Goal: Information Seeking & Learning: Learn about a topic

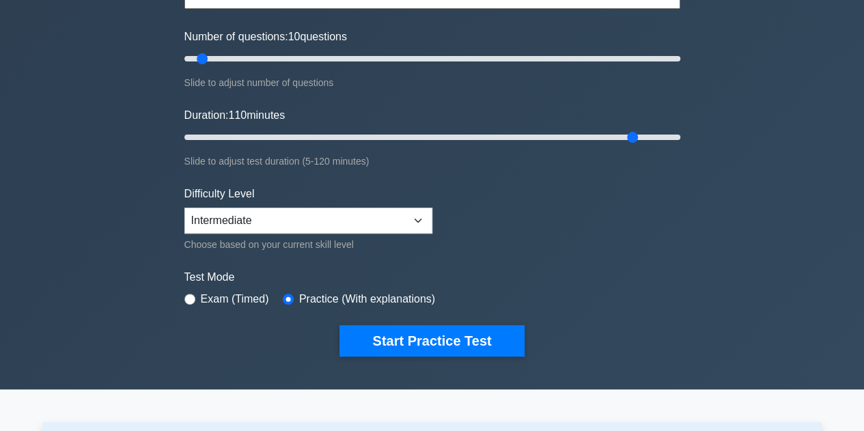
scroll to position [159, 0]
type input "10"
click at [465, 345] on button "Start Practice Test" at bounding box center [432, 340] width 184 height 31
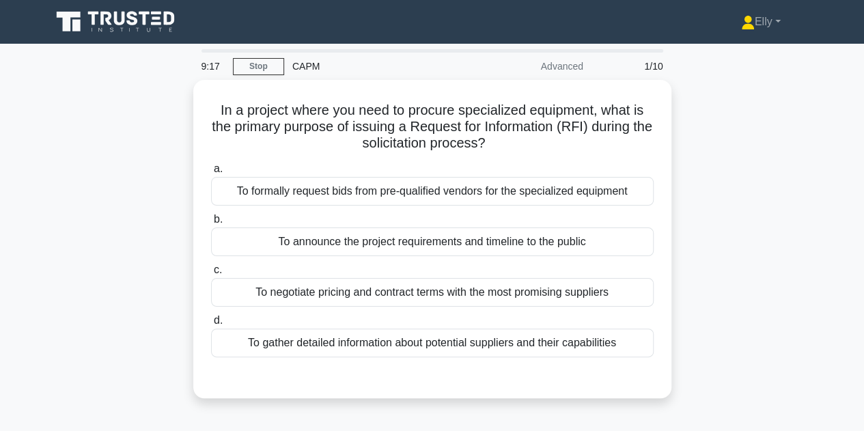
click at [525, 339] on div "To gather detailed information about potential suppliers and their capabilities" at bounding box center [432, 343] width 443 height 29
click at [211, 325] on input "d. To gather detailed information about potential suppliers and their capabilit…" at bounding box center [211, 320] width 0 height 9
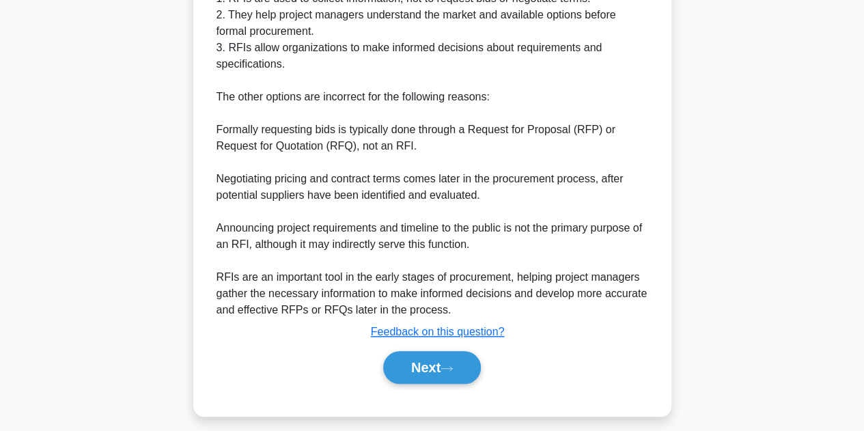
scroll to position [491, 0]
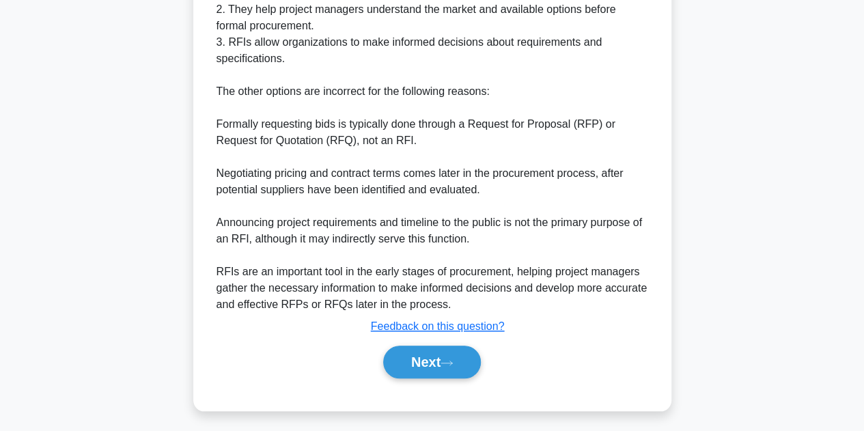
click at [443, 364] on button "Next" at bounding box center [432, 362] width 98 height 33
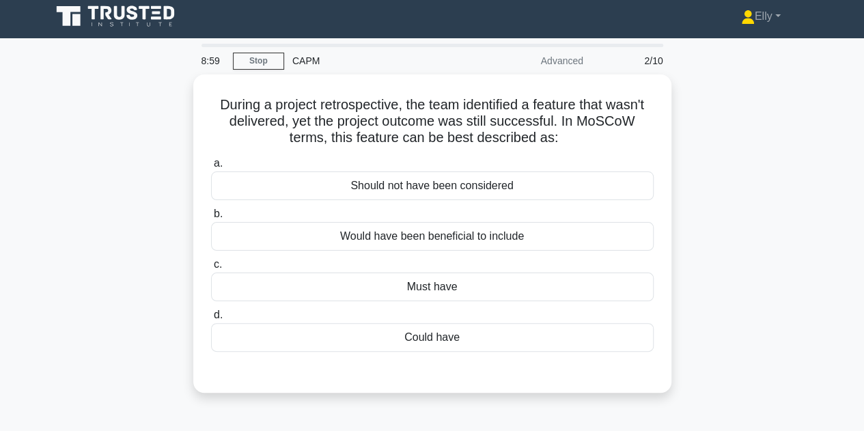
scroll to position [0, 0]
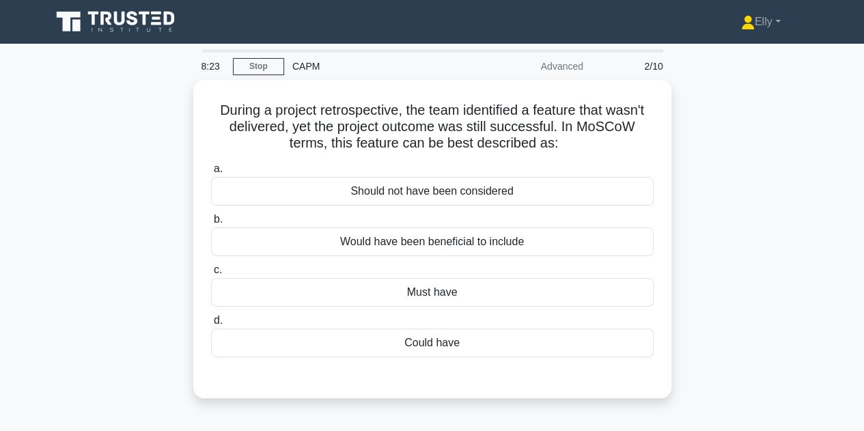
click at [517, 239] on div "Would have been beneficial to include" at bounding box center [432, 242] width 443 height 29
click at [211, 224] on input "b. Would have been beneficial to include" at bounding box center [211, 219] width 0 height 9
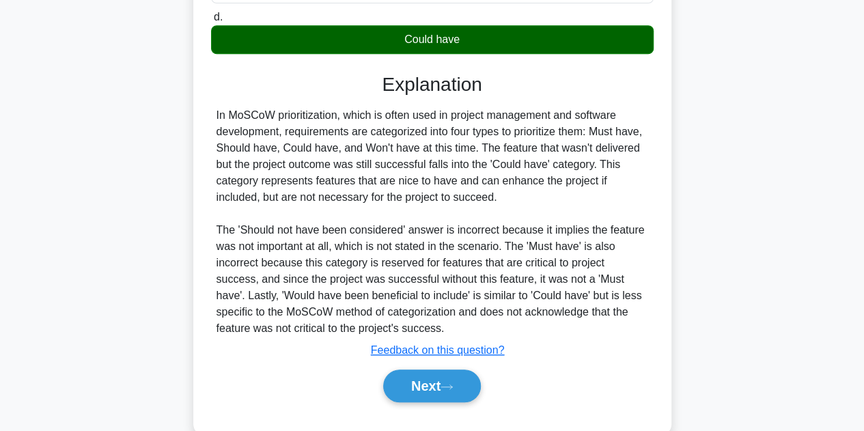
scroll to position [329, 0]
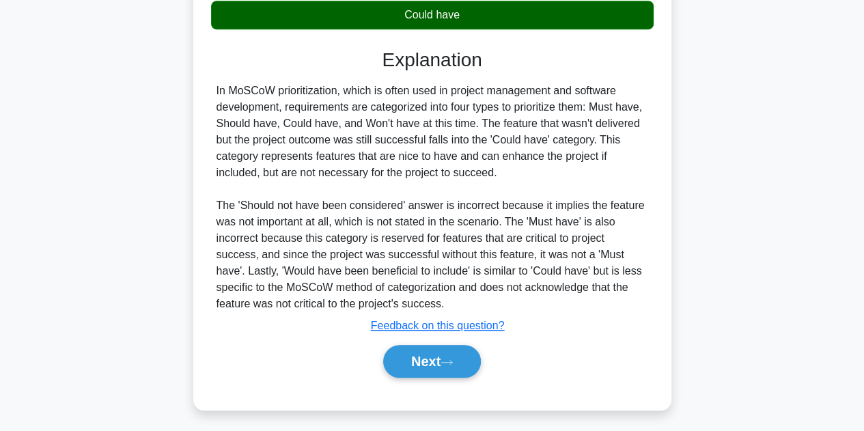
click at [443, 361] on button "Next" at bounding box center [432, 361] width 98 height 33
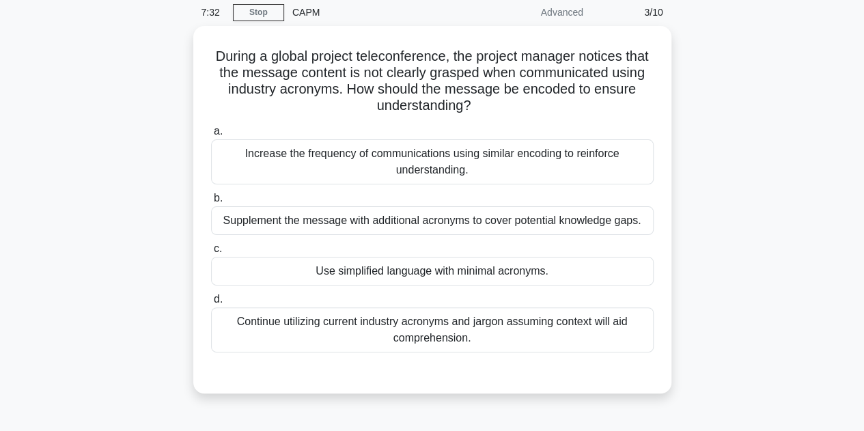
scroll to position [66, 0]
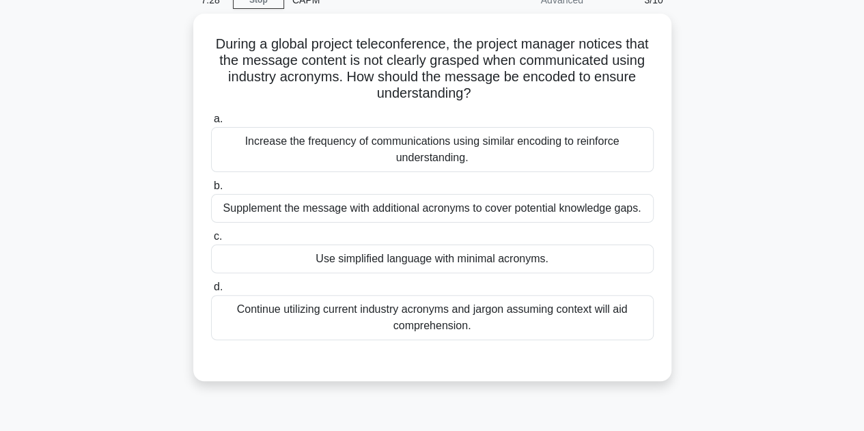
click at [528, 260] on div "Use simplified language with minimal acronyms." at bounding box center [432, 259] width 443 height 29
click at [211, 241] on input "c. Use simplified language with minimal acronyms." at bounding box center [211, 236] width 0 height 9
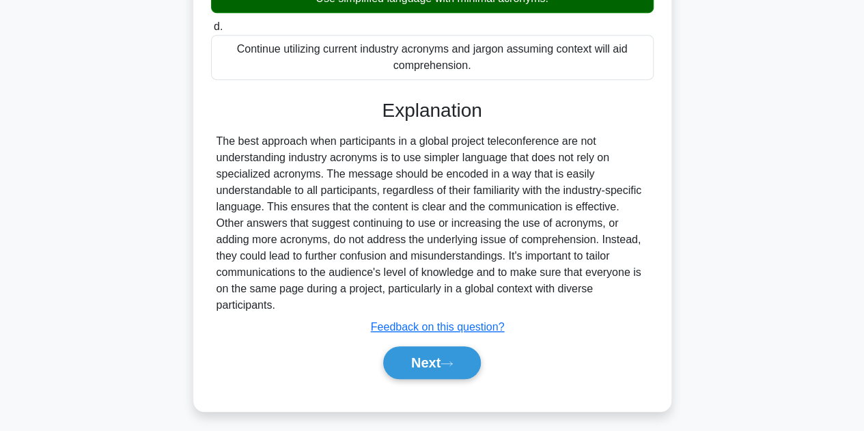
scroll to position [327, 0]
click at [446, 368] on button "Next" at bounding box center [432, 362] width 98 height 33
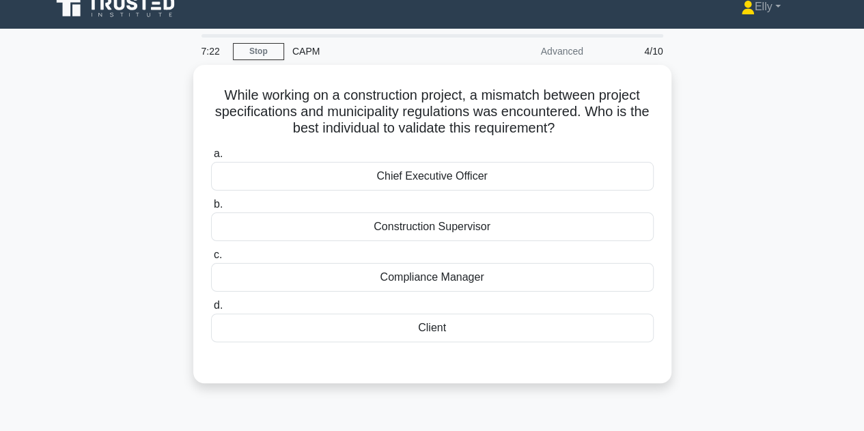
scroll to position [16, 0]
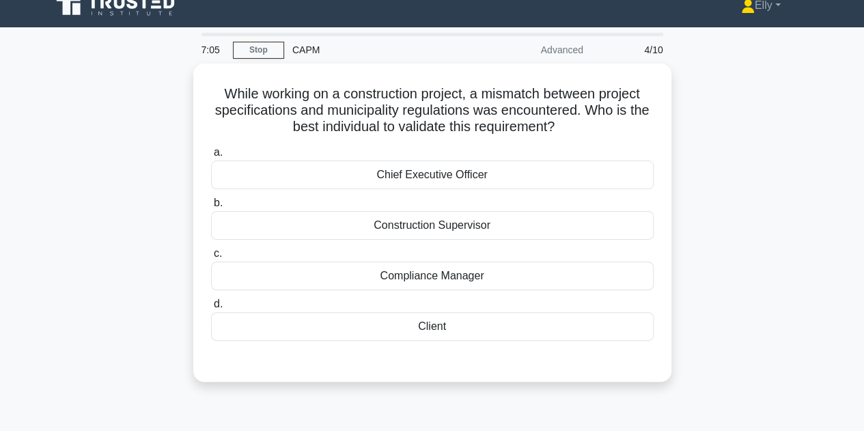
click at [519, 273] on div "Compliance Manager" at bounding box center [432, 276] width 443 height 29
click at [211, 258] on input "c. Compliance Manager" at bounding box center [211, 253] width 0 height 9
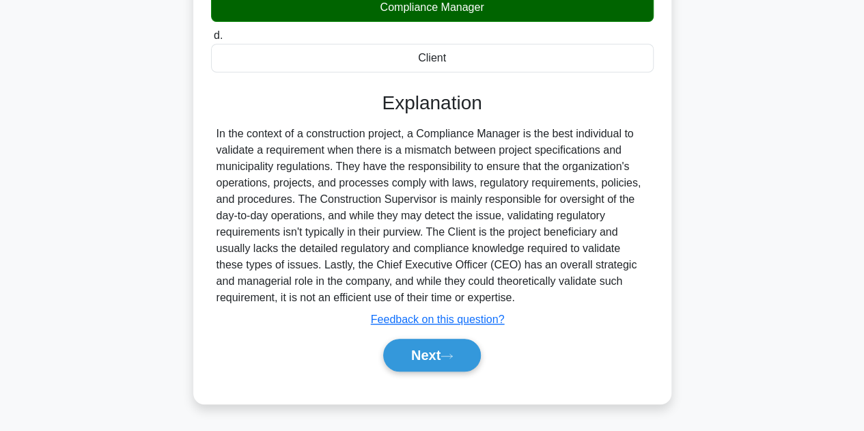
scroll to position [286, 0]
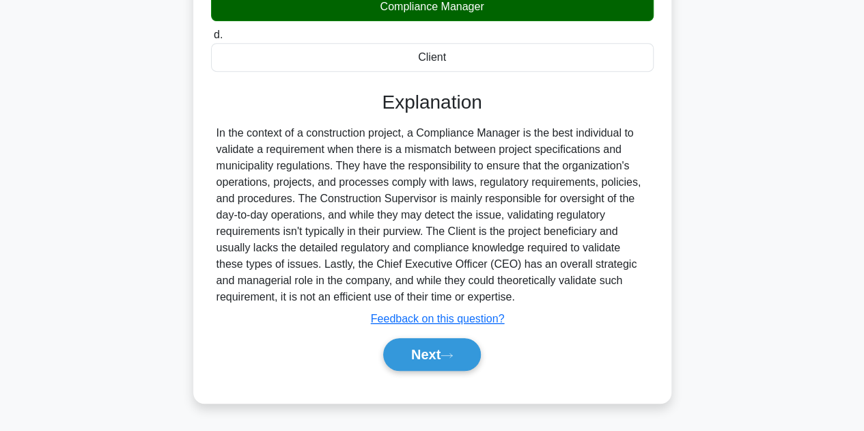
click at [448, 353] on icon at bounding box center [447, 356] width 12 height 8
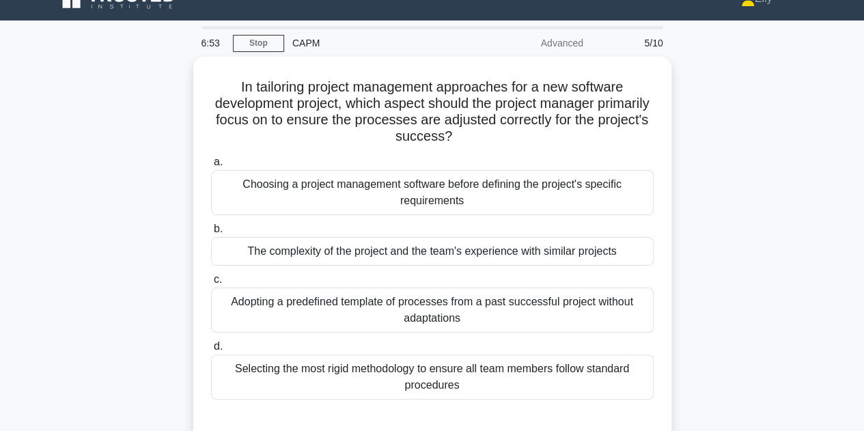
scroll to position [22, 0]
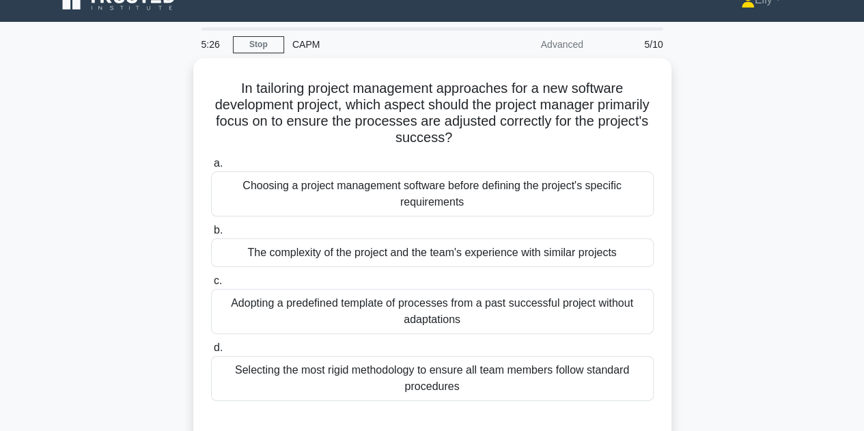
click at [429, 310] on div "Adopting a predefined template of processes from a past successful project with…" at bounding box center [432, 311] width 443 height 45
click at [211, 286] on input "c. Adopting a predefined template of processes from a past successful project w…" at bounding box center [211, 281] width 0 height 9
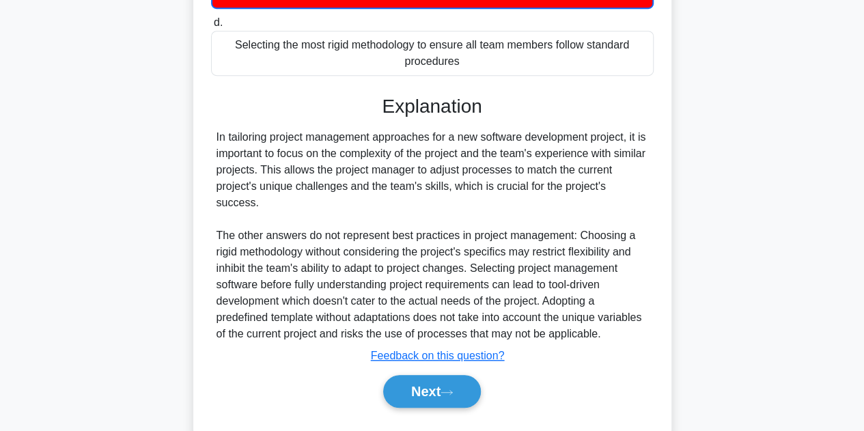
scroll to position [351, 0]
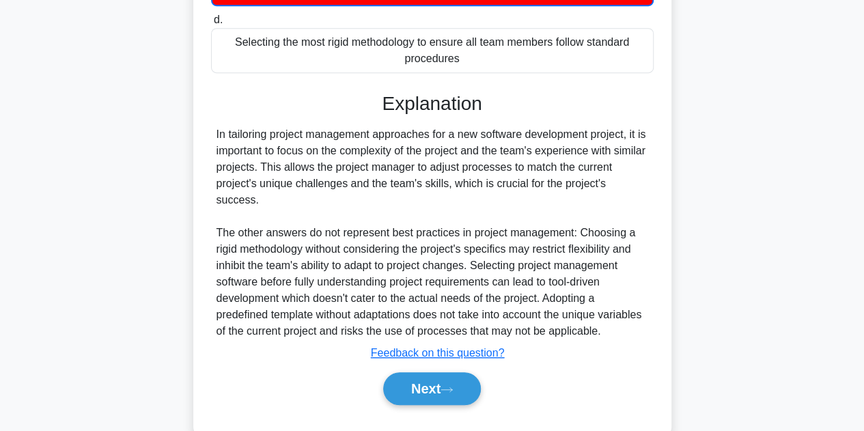
click at [440, 372] on button "Next" at bounding box center [432, 388] width 98 height 33
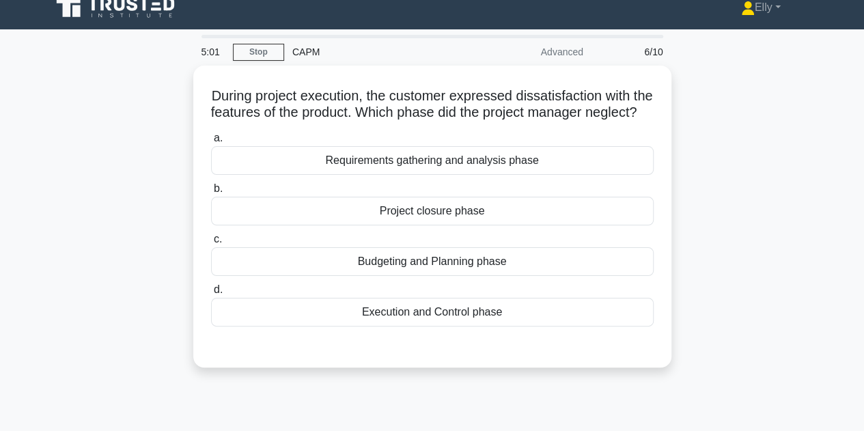
scroll to position [0, 0]
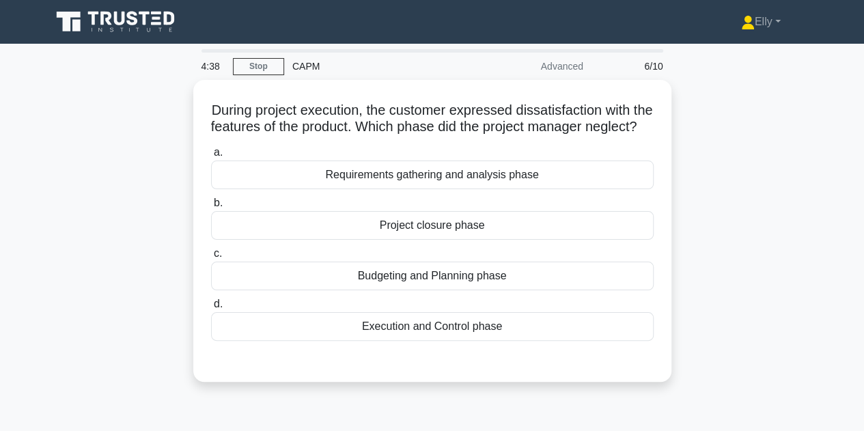
click at [484, 189] on div "Requirements gathering and analysis phase" at bounding box center [432, 175] width 443 height 29
click at [211, 157] on input "a. Requirements gathering and analysis phase" at bounding box center [211, 152] width 0 height 9
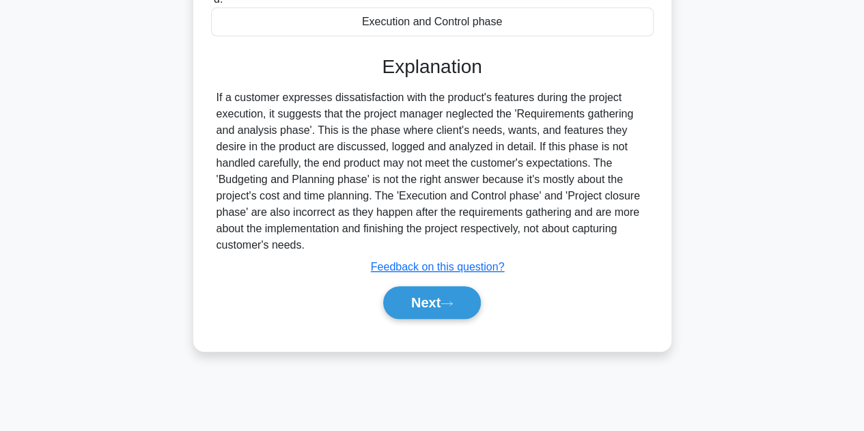
scroll to position [307, 0]
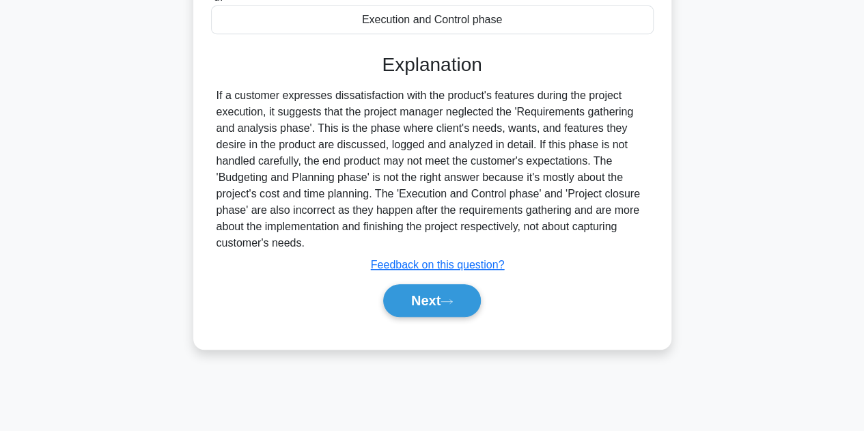
click at [439, 313] on button "Next" at bounding box center [432, 300] width 98 height 33
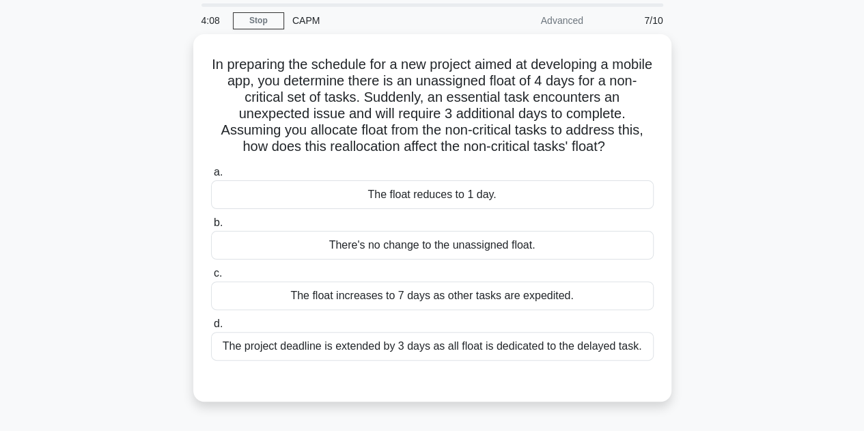
scroll to position [53, 0]
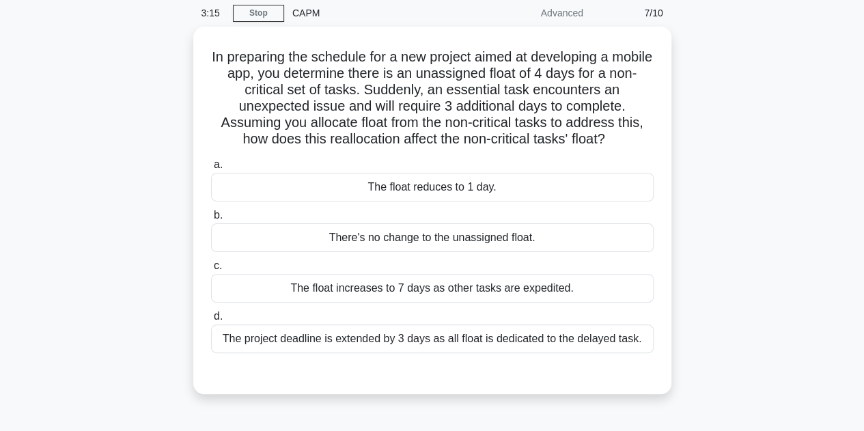
click at [437, 284] on div "The float increases to 7 days as other tasks are expedited." at bounding box center [432, 288] width 443 height 29
click at [211, 271] on input "c. The float increases to 7 days as other tasks are expedited." at bounding box center [211, 266] width 0 height 9
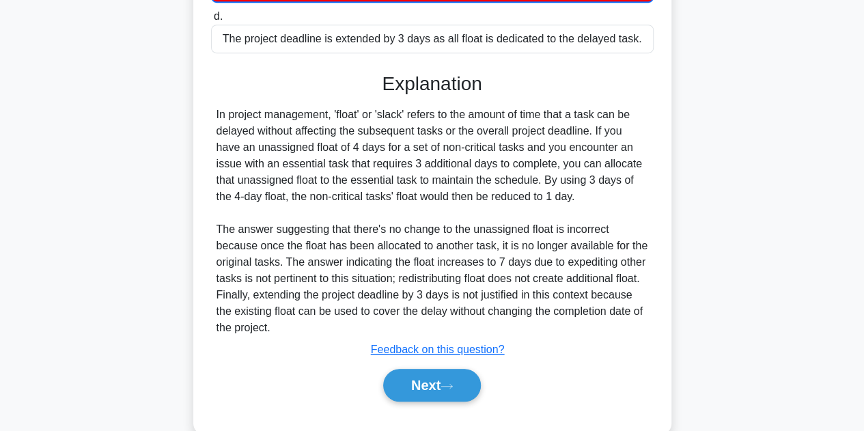
scroll to position [379, 0]
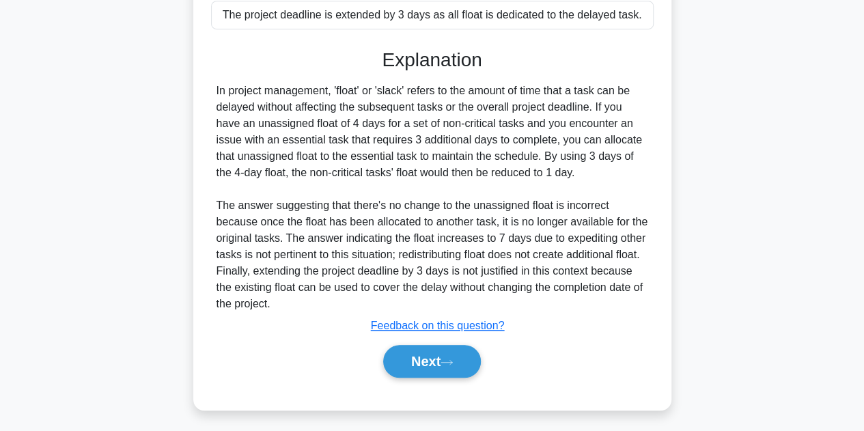
click at [441, 364] on button "Next" at bounding box center [432, 361] width 98 height 33
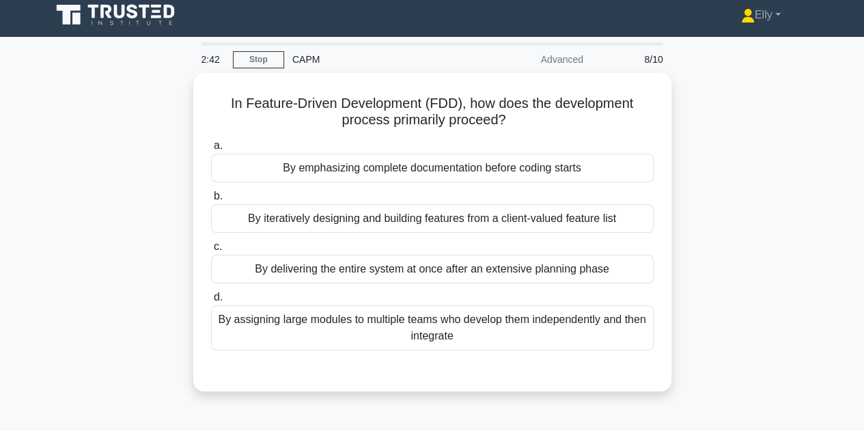
scroll to position [8, 0]
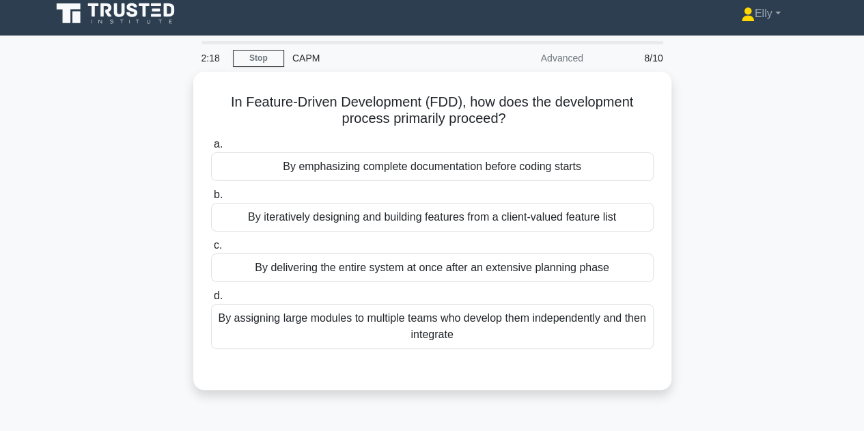
click at [482, 217] on div "By iteratively designing and building features from a client-valued feature list" at bounding box center [432, 217] width 443 height 29
click at [211, 200] on input "b. By iteratively designing and building features from a client-valued feature …" at bounding box center [211, 195] width 0 height 9
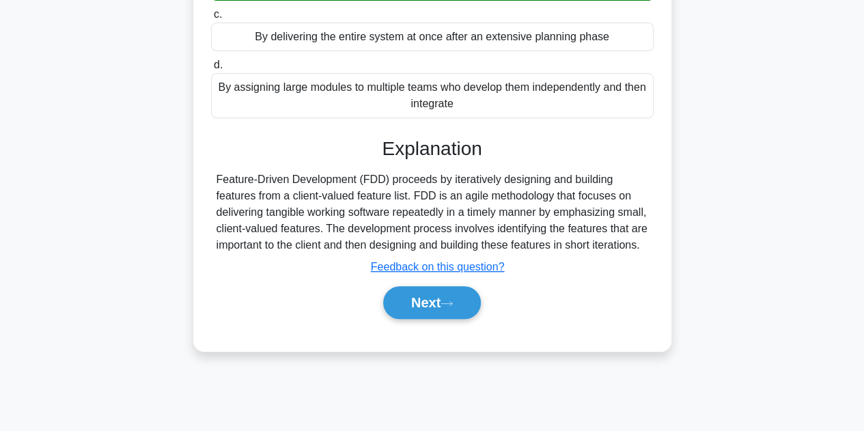
scroll to position [307, 0]
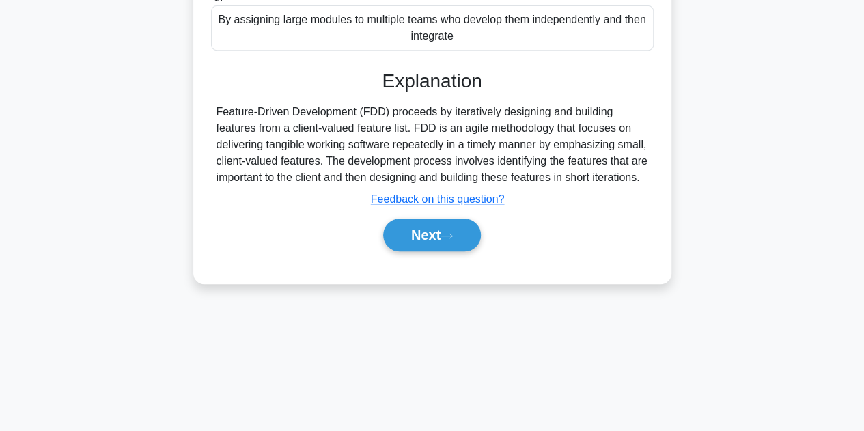
click at [446, 232] on button "Next" at bounding box center [432, 235] width 98 height 33
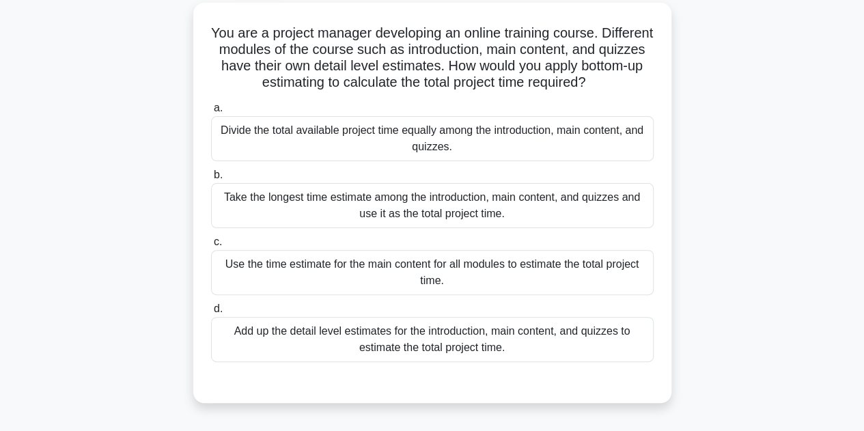
scroll to position [78, 0]
click at [464, 327] on div "Add up the detail level estimates for the introduction, main content, and quizz…" at bounding box center [432, 338] width 443 height 45
click at [211, 313] on input "d. Add up the detail level estimates for the introduction, main content, and qu…" at bounding box center [211, 308] width 0 height 9
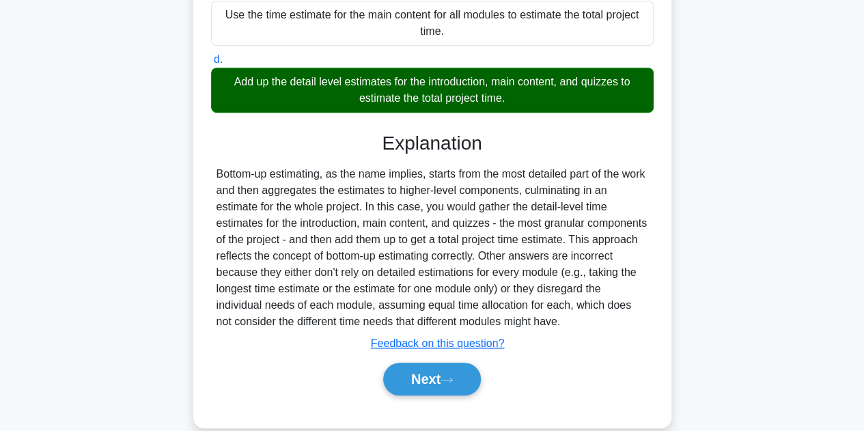
scroll to position [344, 0]
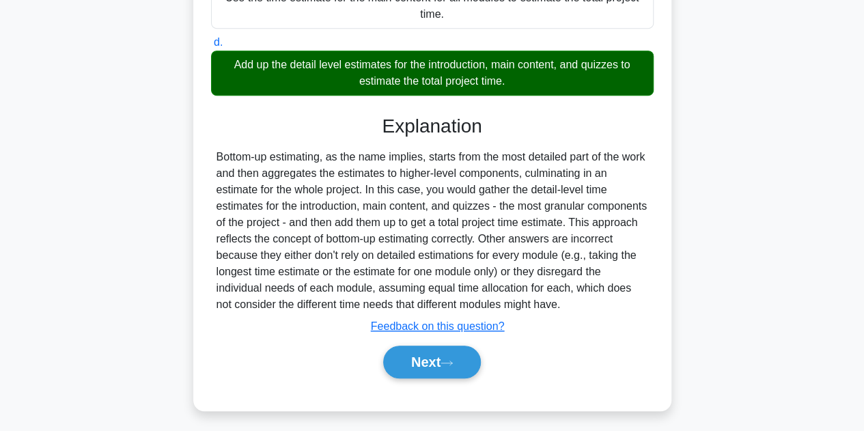
click at [440, 357] on button "Next" at bounding box center [432, 362] width 98 height 33
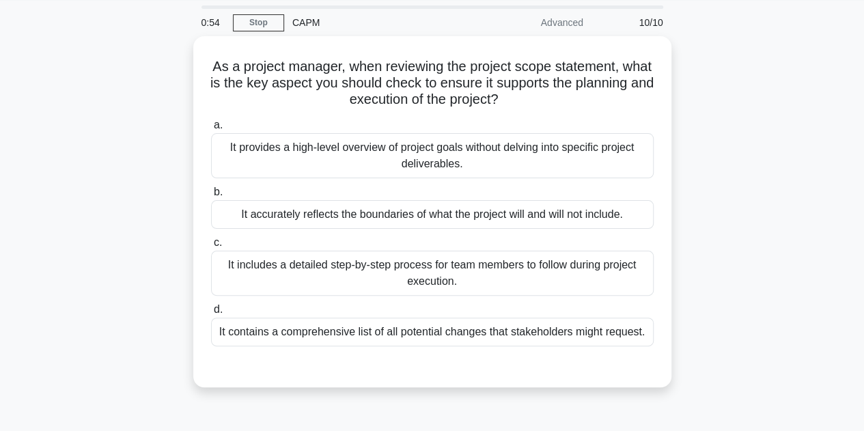
scroll to position [53, 0]
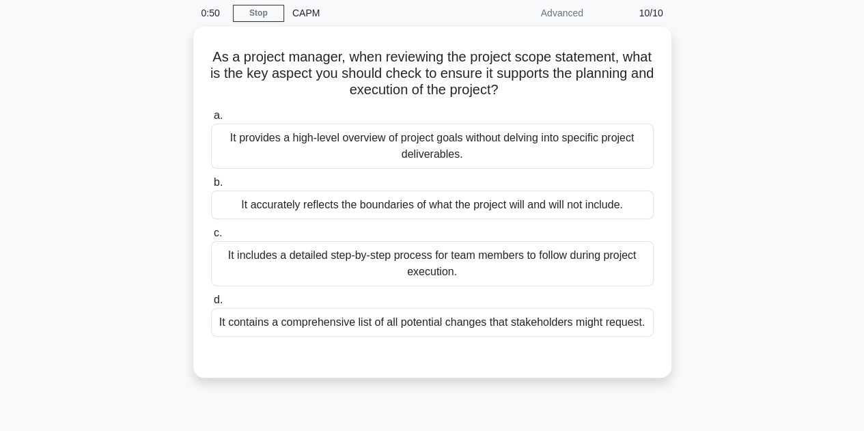
click at [463, 264] on div "It includes a detailed step-by-step process for team members to follow during p…" at bounding box center [432, 263] width 443 height 45
click at [211, 238] on input "c. It includes a detailed step-by-step process for team members to follow durin…" at bounding box center [211, 233] width 0 height 9
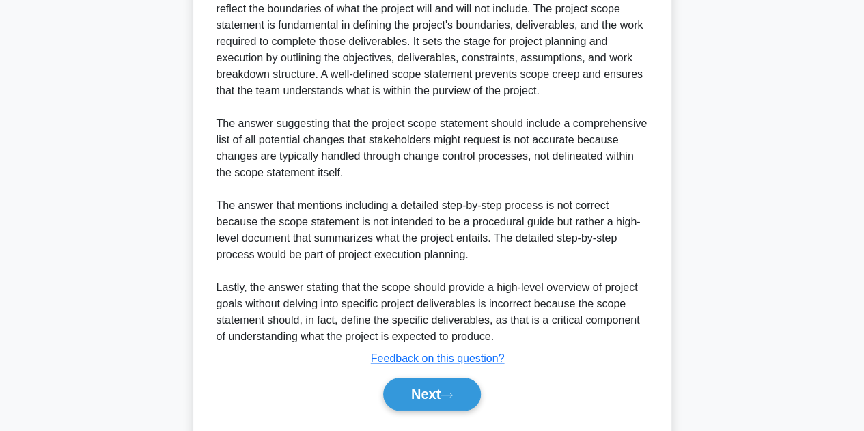
scroll to position [493, 0]
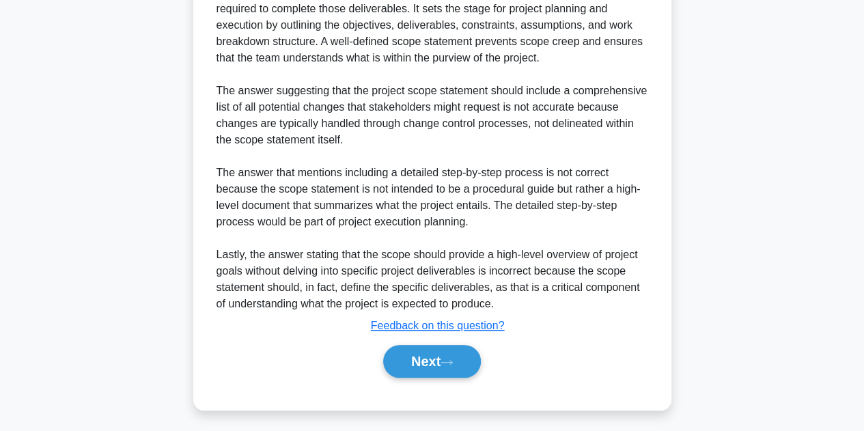
click at [430, 361] on button "Next" at bounding box center [432, 361] width 98 height 33
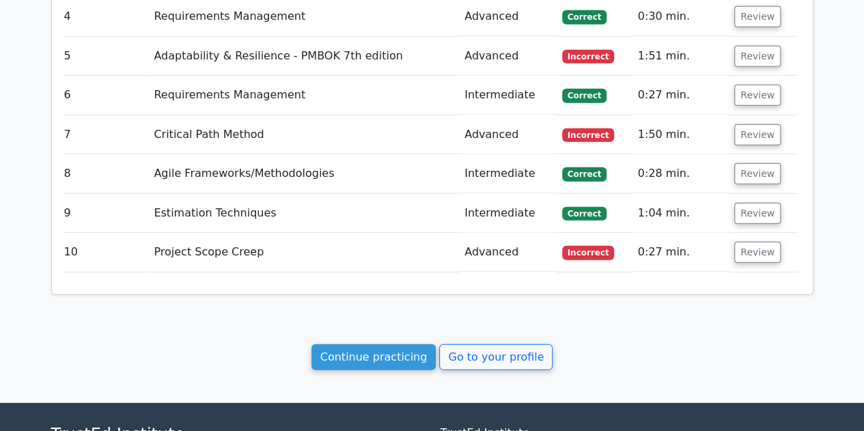
scroll to position [1908, 0]
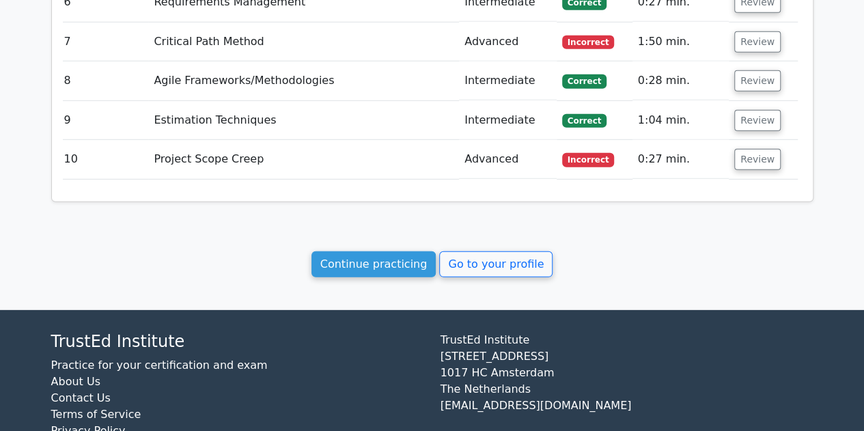
click at [399, 251] on link "Continue practicing" at bounding box center [374, 264] width 125 height 26
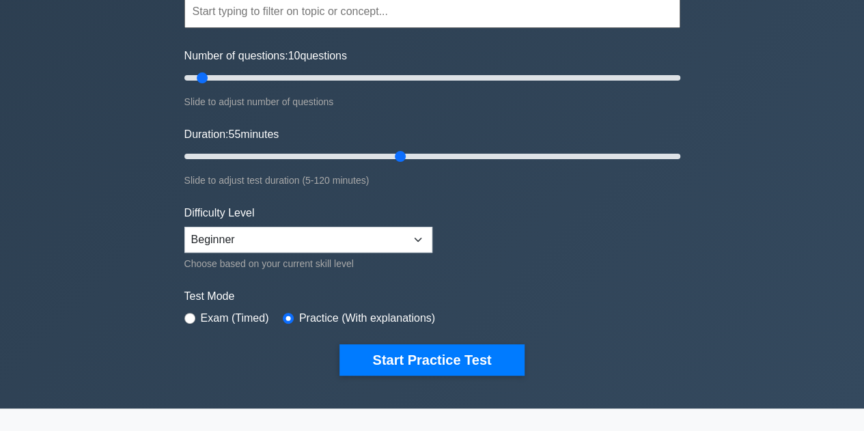
type input "55"
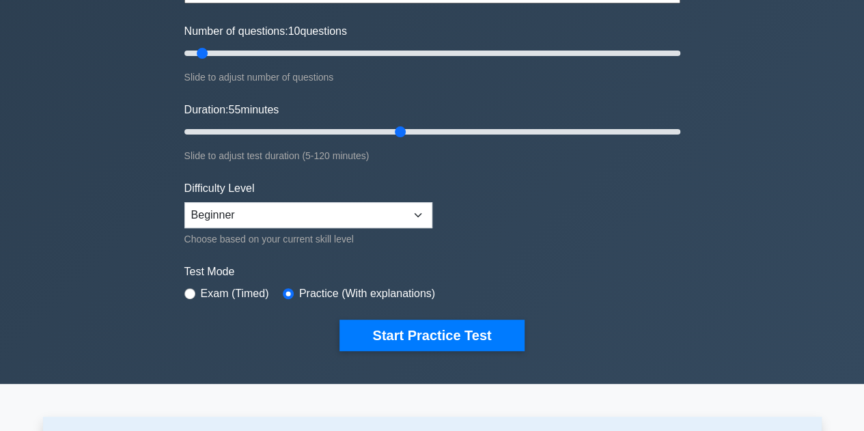
scroll to position [172, 0]
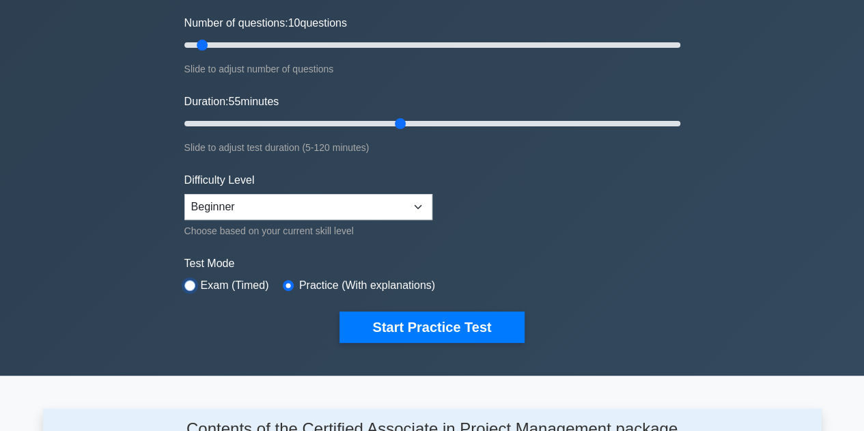
click at [191, 282] on input "radio" at bounding box center [189, 285] width 11 height 11
radio input "true"
drag, startPoint x: 400, startPoint y: 124, endPoint x: 216, endPoint y: 122, distance: 183.8
type input "10"
click at [216, 122] on input "Duration: 10 minutes" at bounding box center [432, 123] width 496 height 16
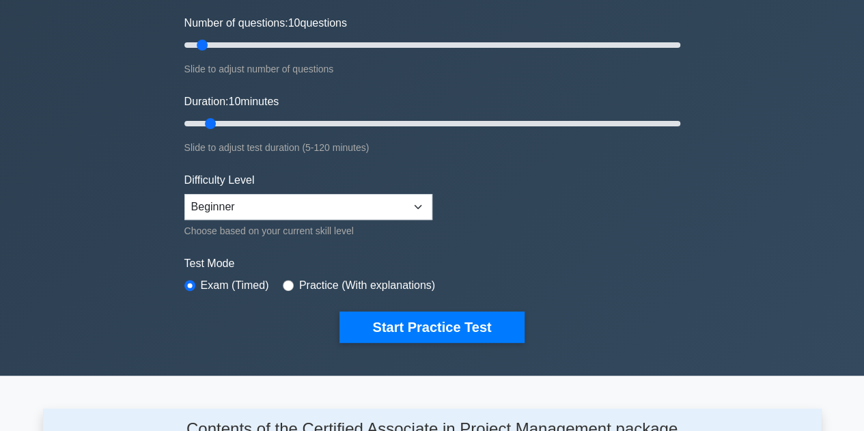
click at [430, 328] on button "Start Practice Test" at bounding box center [432, 327] width 184 height 31
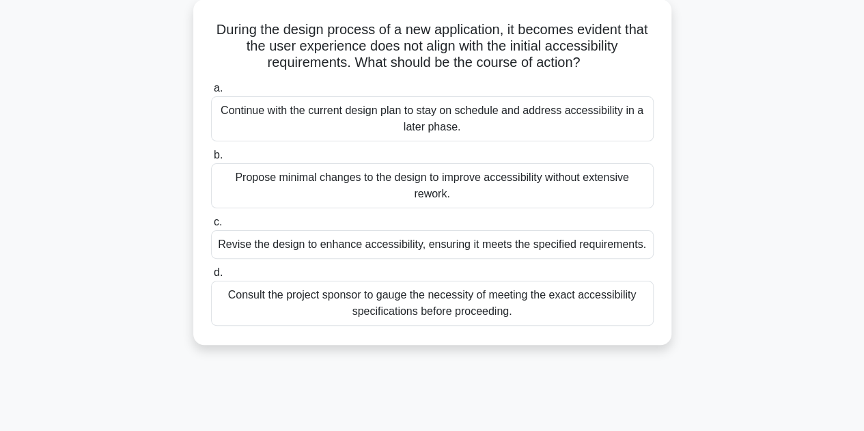
scroll to position [83, 0]
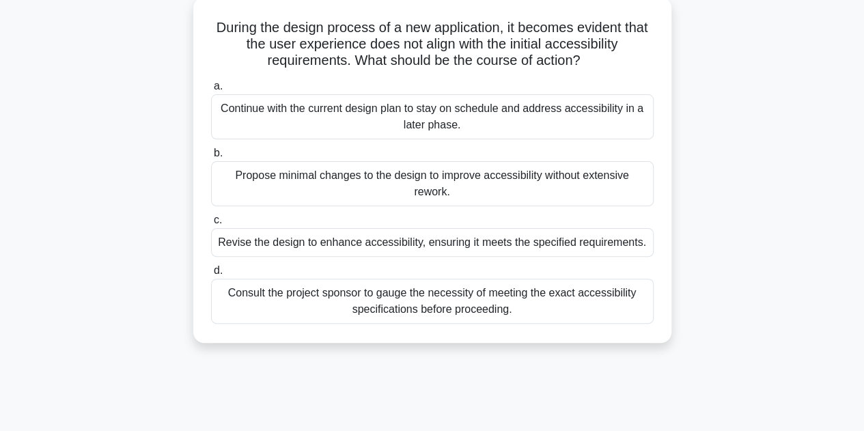
click at [565, 179] on div "Propose minimal changes to the design to improve accessibility without extensiv…" at bounding box center [432, 183] width 443 height 45
click at [211, 158] on input "b. Propose minimal changes to the design to improve accessibility without exten…" at bounding box center [211, 153] width 0 height 9
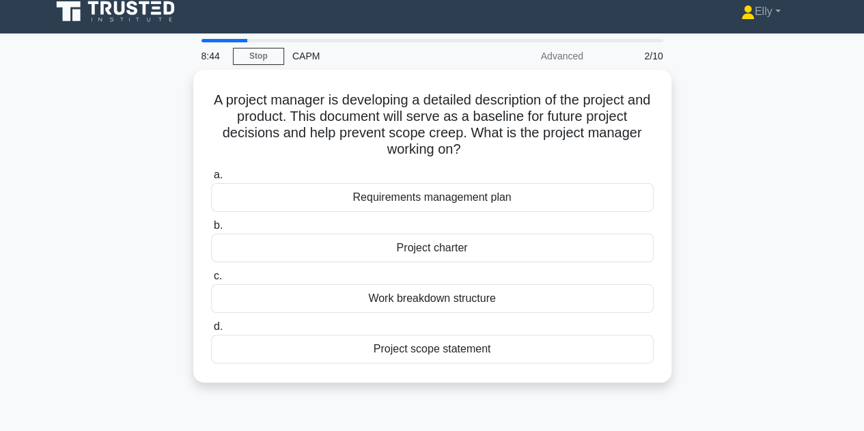
scroll to position [0, 0]
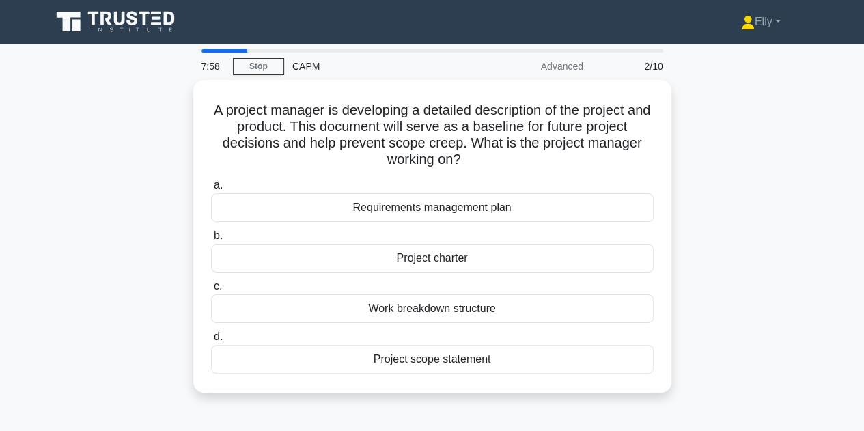
click at [783, 407] on div "A project manager is developing a detailed description of the project and produ…" at bounding box center [432, 244] width 779 height 329
click at [554, 257] on div "Project charter" at bounding box center [432, 258] width 443 height 29
click at [211, 241] on input "b. Project charter" at bounding box center [211, 236] width 0 height 9
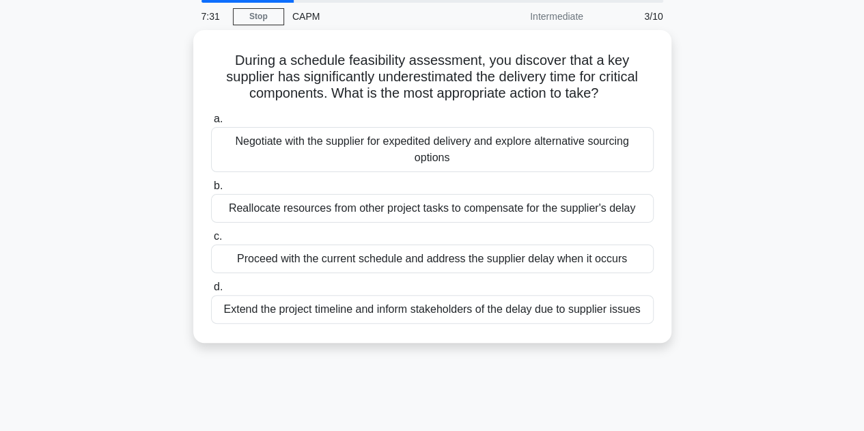
scroll to position [51, 0]
click at [601, 145] on div "Negotiate with the supplier for expedited delivery and explore alternative sour…" at bounding box center [432, 148] width 443 height 45
click at [211, 123] on input "a. Negotiate with the supplier for expedited delivery and explore alternative s…" at bounding box center [211, 118] width 0 height 9
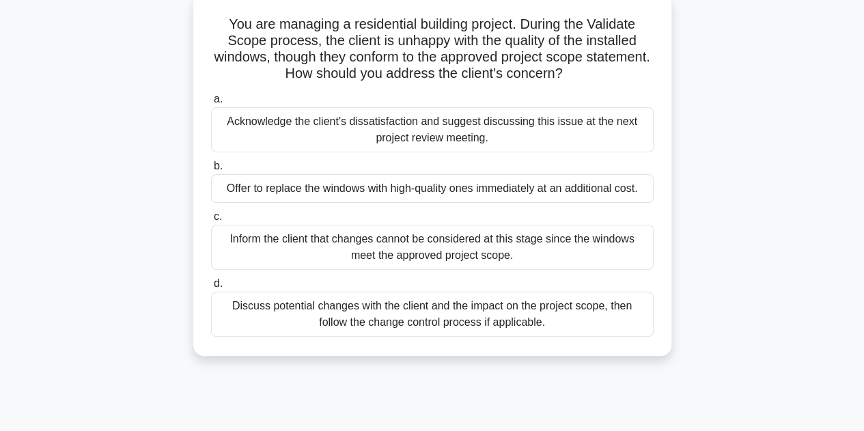
scroll to position [87, 0]
click at [551, 309] on div "Discuss potential changes with the client and the impact on the project scope, …" at bounding box center [432, 313] width 443 height 45
click at [211, 288] on input "d. Discuss potential changes with the client and the impact on the project scop…" at bounding box center [211, 283] width 0 height 9
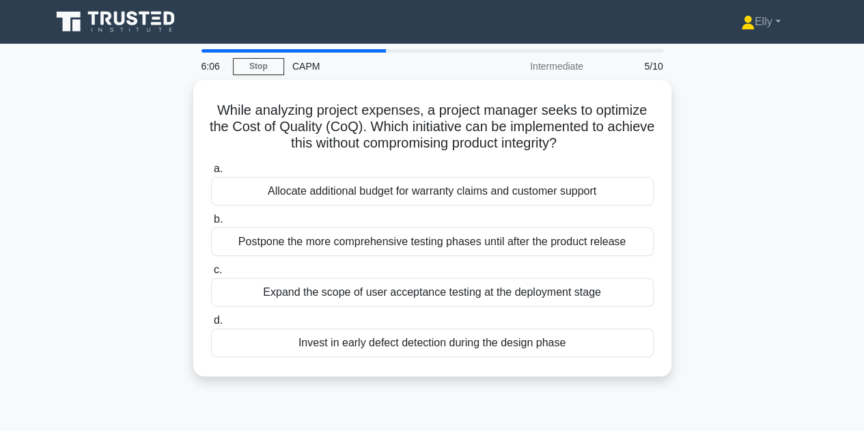
scroll to position [0, 0]
click at [586, 286] on div "Expand the scope of user acceptance testing at the deployment stage" at bounding box center [432, 292] width 443 height 29
click at [211, 275] on input "c. Expand the scope of user acceptance testing at the deployment stage" at bounding box center [211, 270] width 0 height 9
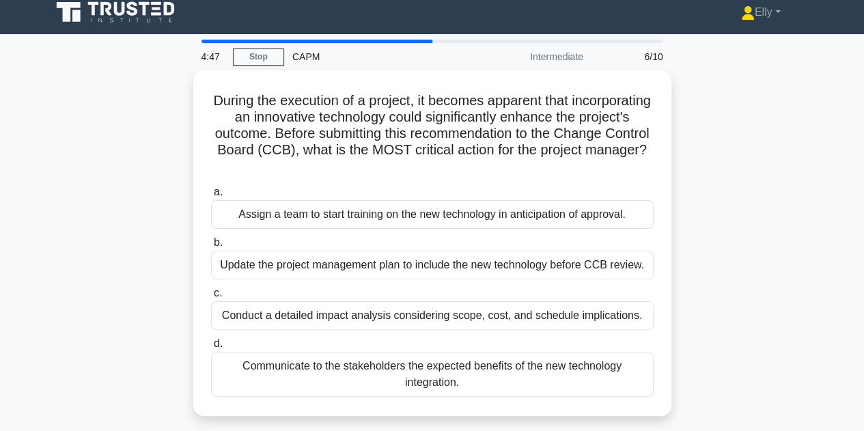
scroll to position [9, 0]
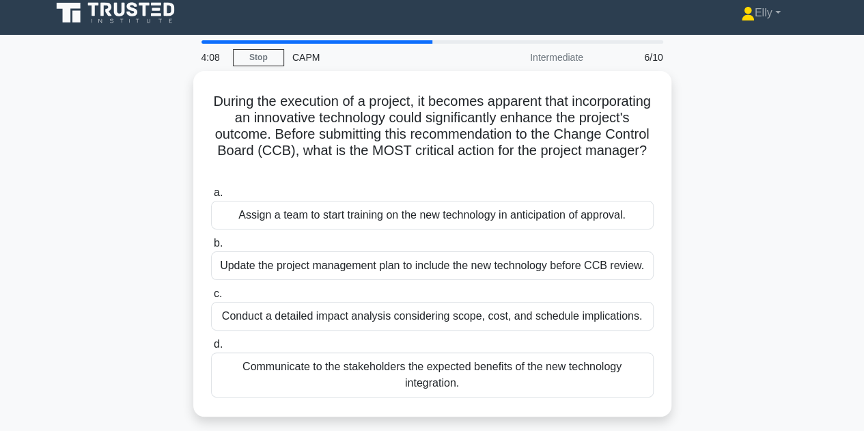
click at [580, 316] on div "Conduct a detailed impact analysis considering scope, cost, and schedule implic…" at bounding box center [432, 316] width 443 height 29
click at [211, 299] on input "c. Conduct a detailed impact analysis considering scope, cost, and schedule imp…" at bounding box center [211, 294] width 0 height 9
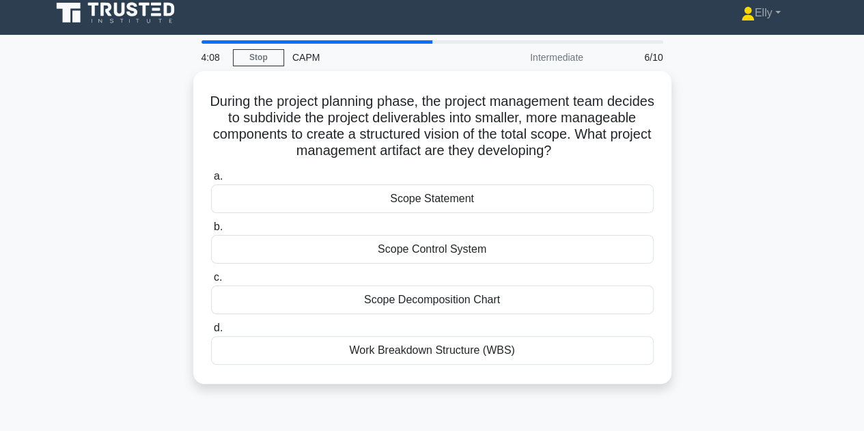
scroll to position [0, 0]
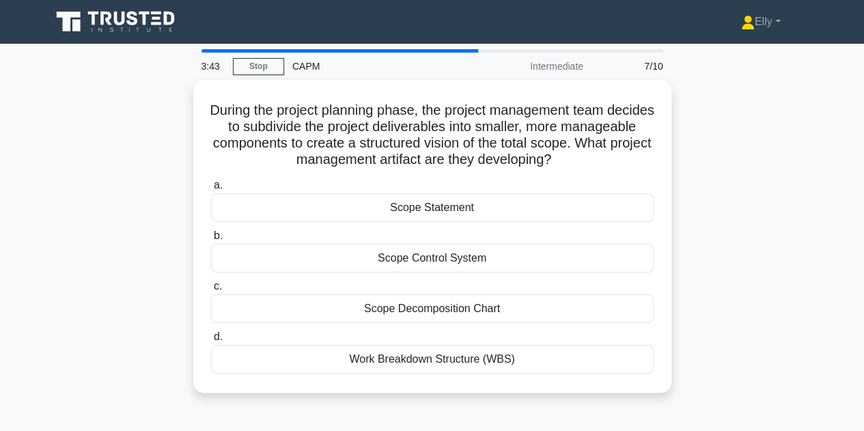
click at [549, 360] on div "Work Breakdown Structure (WBS)" at bounding box center [432, 359] width 443 height 29
click at [211, 342] on input "d. Work Breakdown Structure (WBS)" at bounding box center [211, 337] width 0 height 9
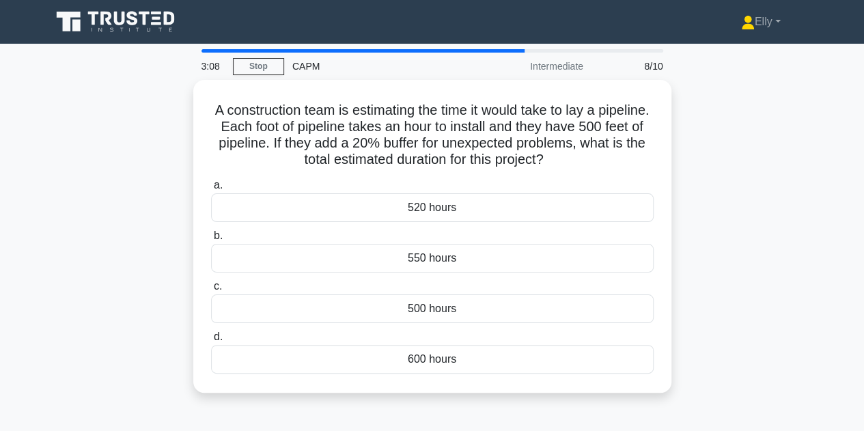
click at [461, 358] on div "600 hours" at bounding box center [432, 359] width 443 height 29
click at [211, 342] on input "d. 600 hours" at bounding box center [211, 337] width 0 height 9
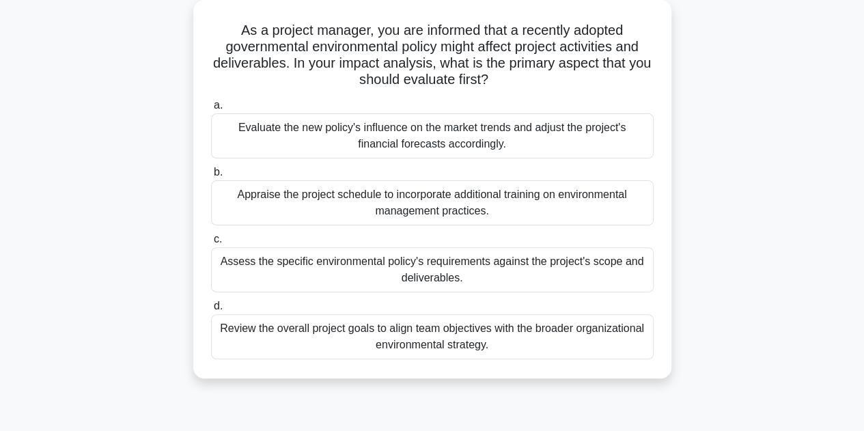
scroll to position [81, 0]
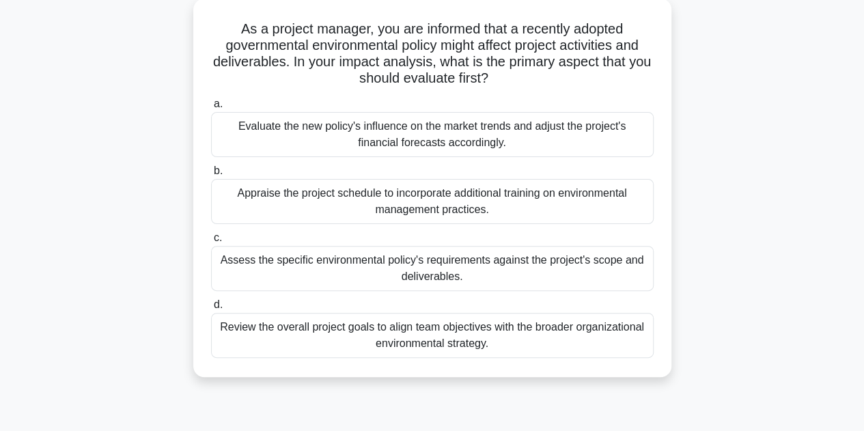
click at [570, 260] on div "Assess the specific environmental policy's requirements against the project's s…" at bounding box center [432, 268] width 443 height 45
click at [211, 243] on input "c. Assess the specific environmental policy's requirements against the project'…" at bounding box center [211, 238] width 0 height 9
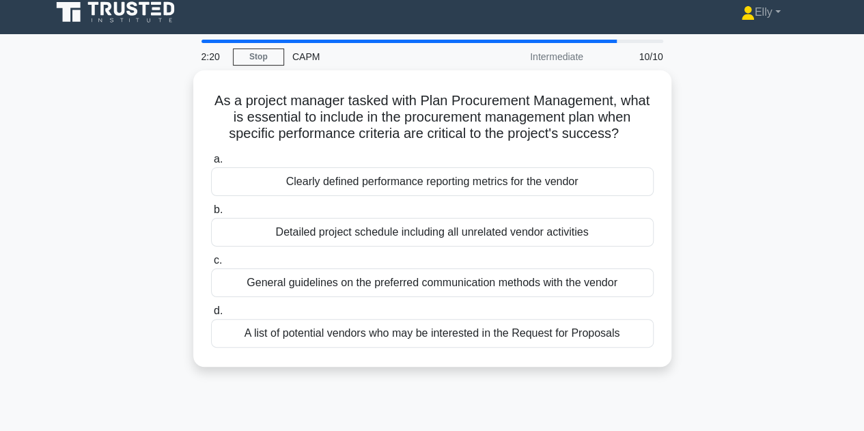
scroll to position [0, 0]
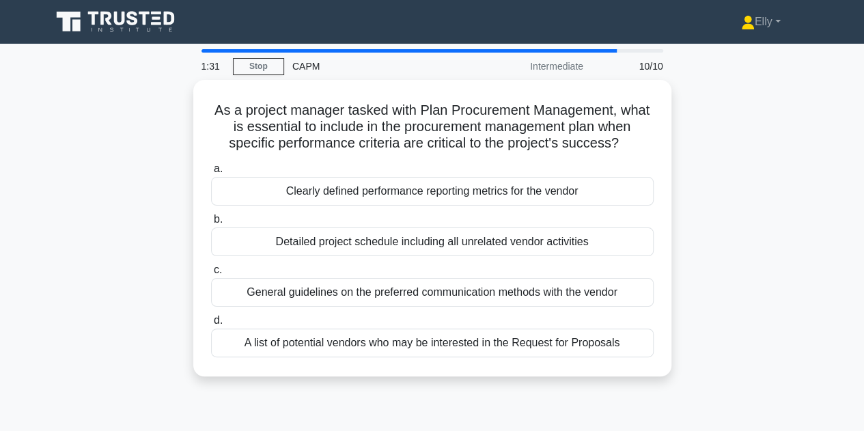
click at [579, 195] on div "Clearly defined performance reporting metrics for the vendor" at bounding box center [432, 191] width 443 height 29
click at [211, 174] on input "a. Clearly defined performance reporting metrics for the vendor" at bounding box center [211, 169] width 0 height 9
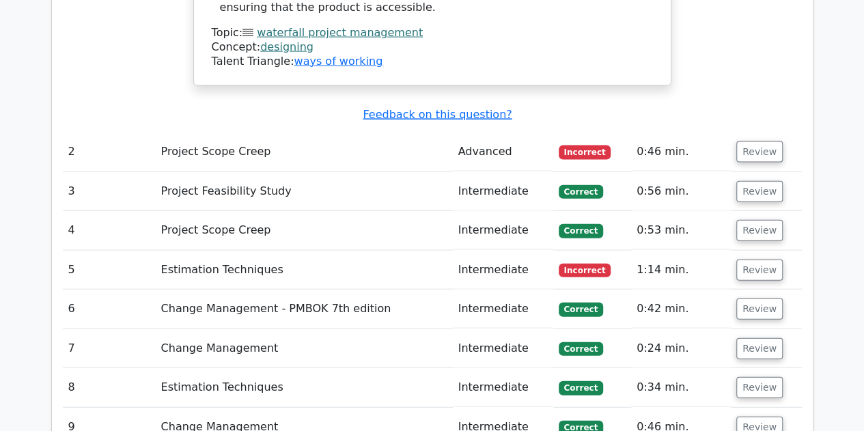
scroll to position [1464, 0]
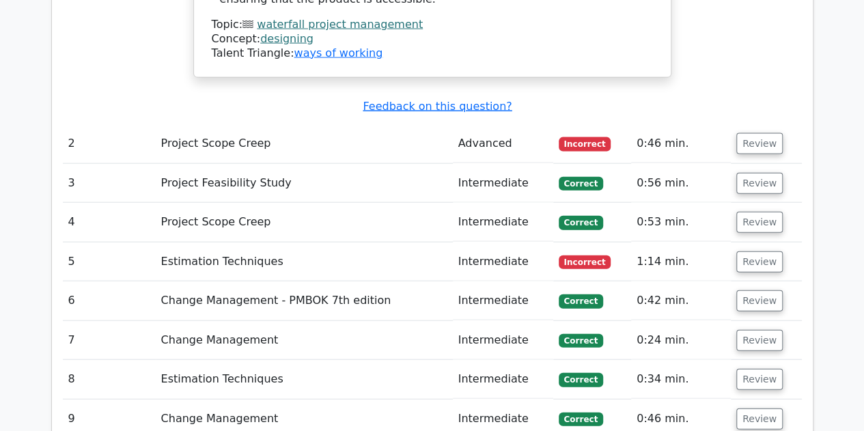
click at [759, 133] on button "Review" at bounding box center [760, 143] width 46 height 21
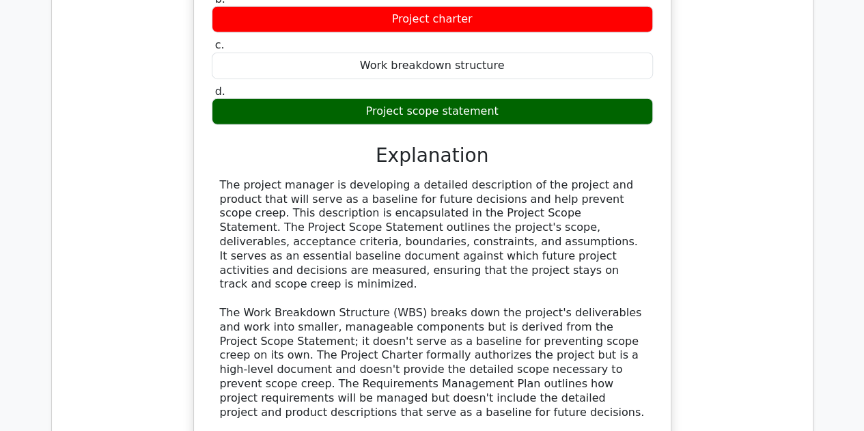
scroll to position [1779, 0]
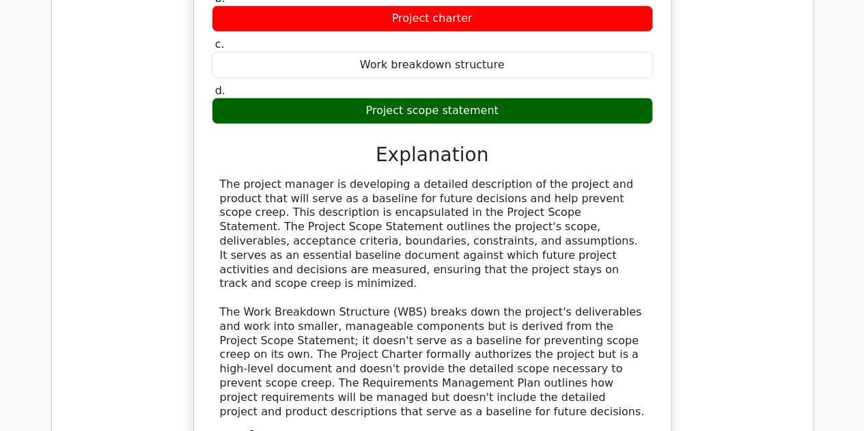
click at [732, 370] on div "A project manager is developing a detailed description of the project and produ…" at bounding box center [432, 177] width 739 height 657
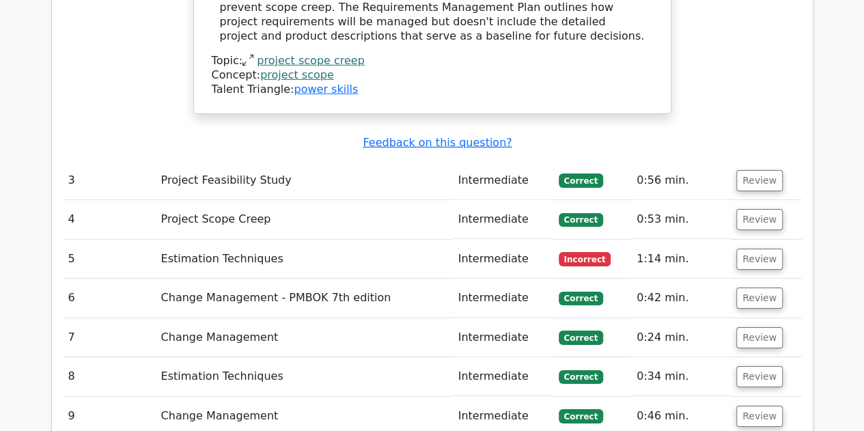
scroll to position [2159, 0]
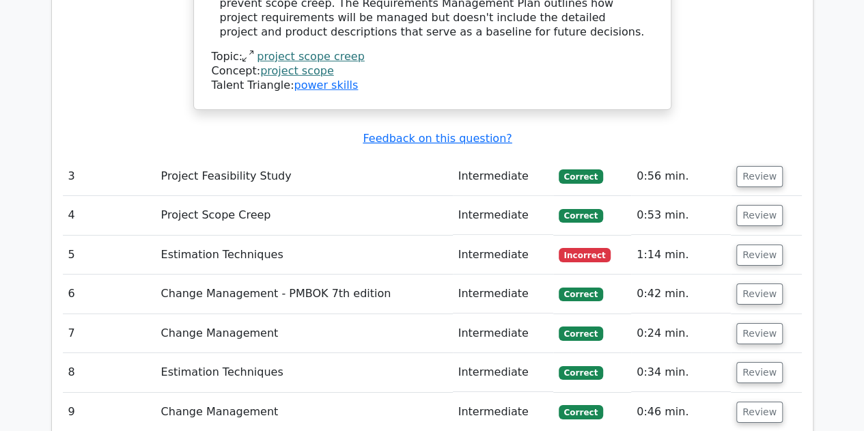
click at [750, 245] on button "Review" at bounding box center [760, 255] width 46 height 21
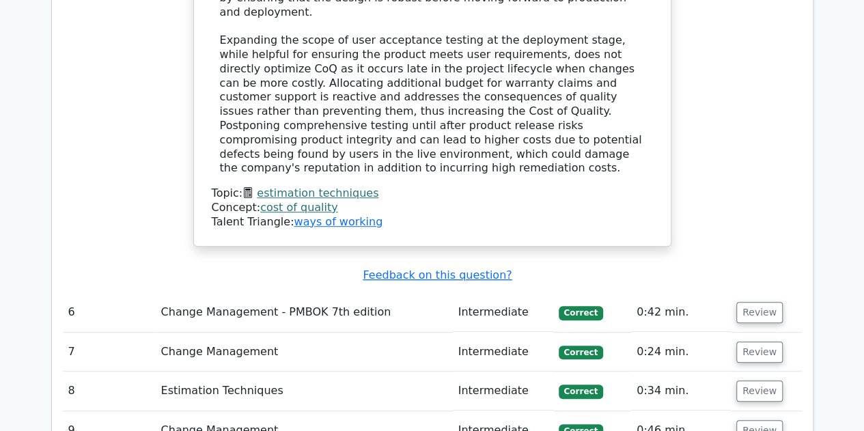
scroll to position [2855, 0]
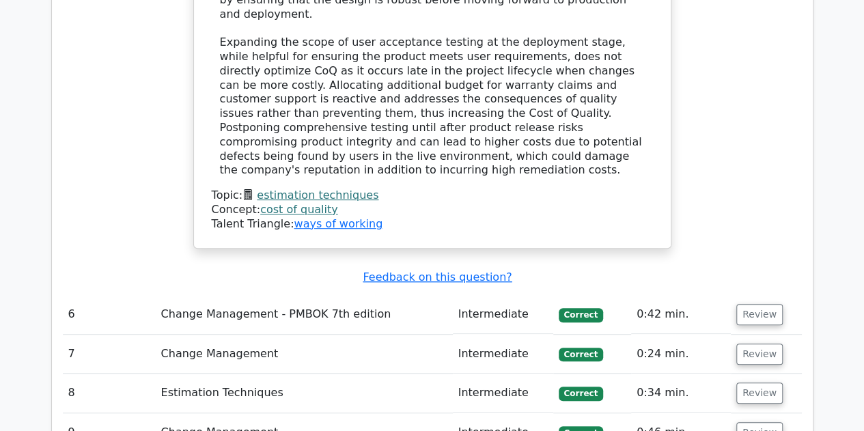
click at [753, 344] on button "Review" at bounding box center [760, 354] width 46 height 21
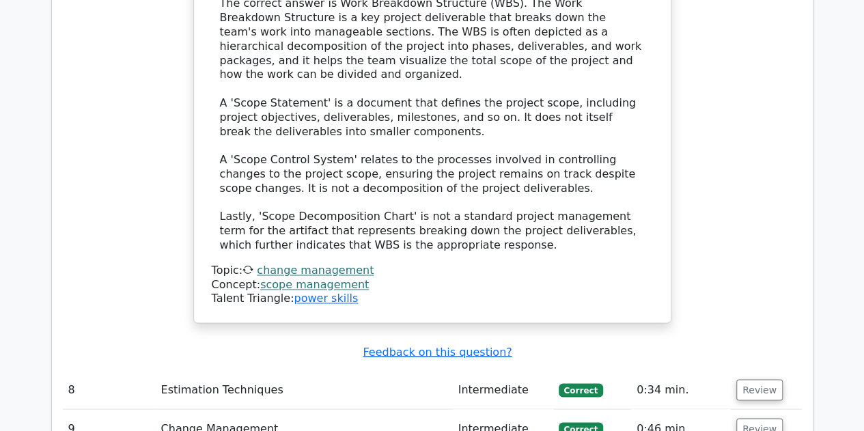
scroll to position [3775, 0]
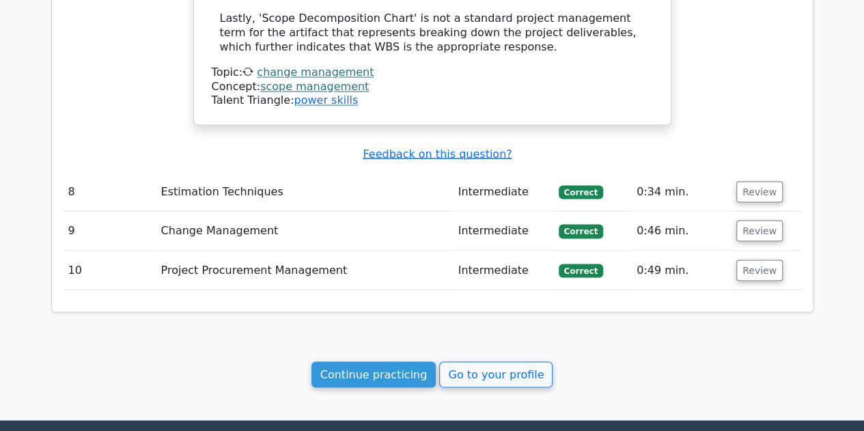
click at [379, 361] on link "Continue practicing" at bounding box center [374, 374] width 125 height 26
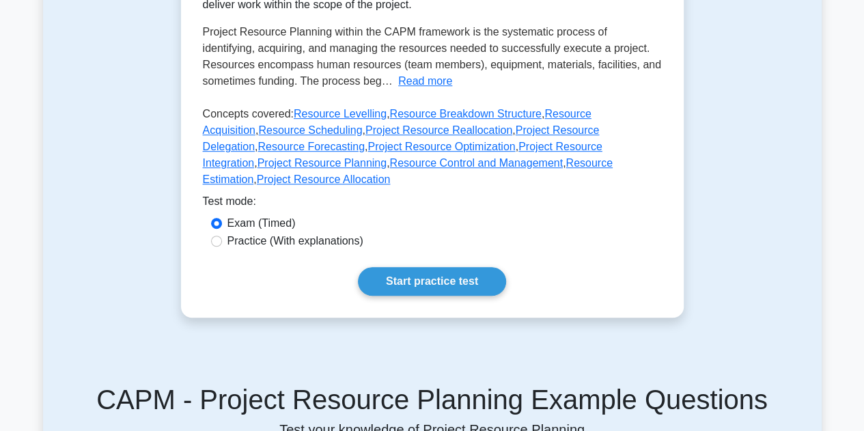
scroll to position [314, 0]
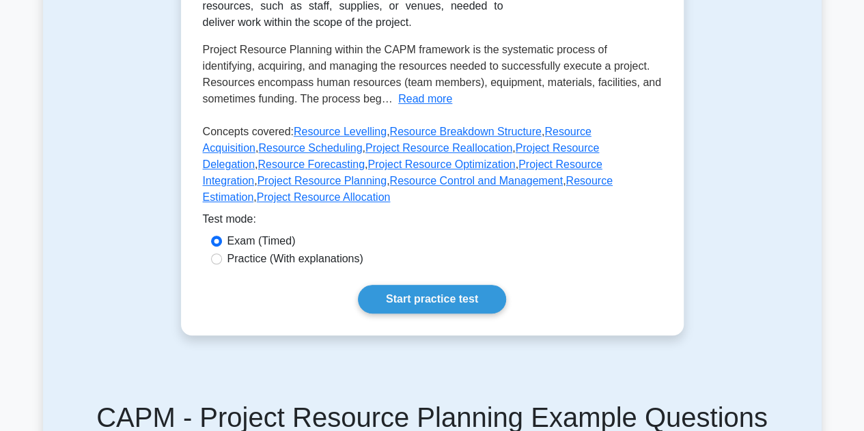
click at [437, 286] on link "Start practice test" at bounding box center [432, 299] width 148 height 29
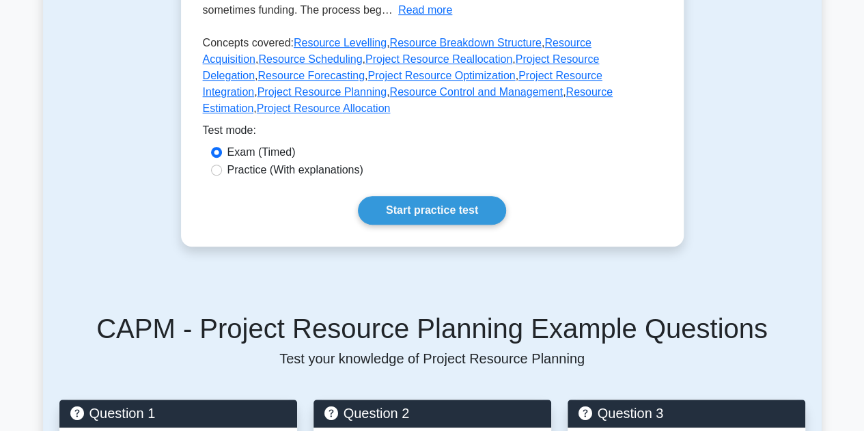
scroll to position [403, 0]
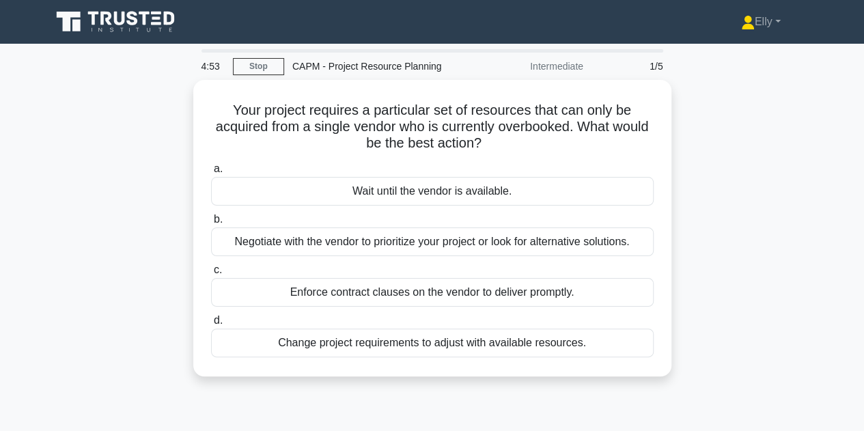
click at [250, 68] on link "Stop" at bounding box center [258, 66] width 51 height 17
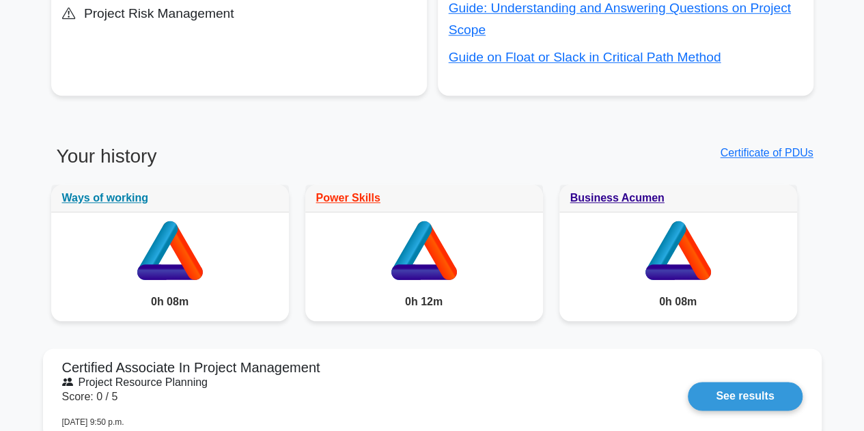
scroll to position [627, 0]
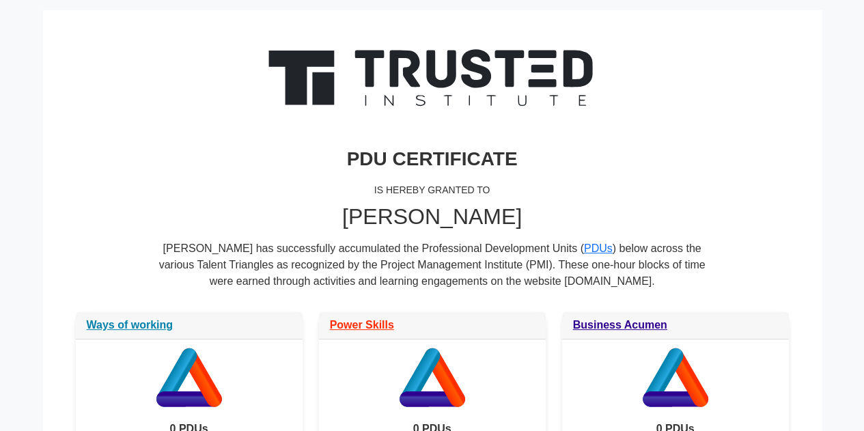
scroll to position [63, 0]
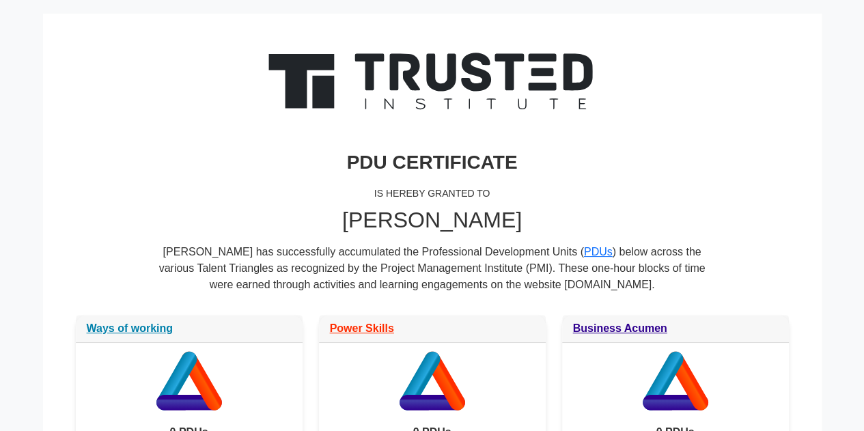
click at [617, 325] on link "Business Acumen" at bounding box center [620, 329] width 94 height 12
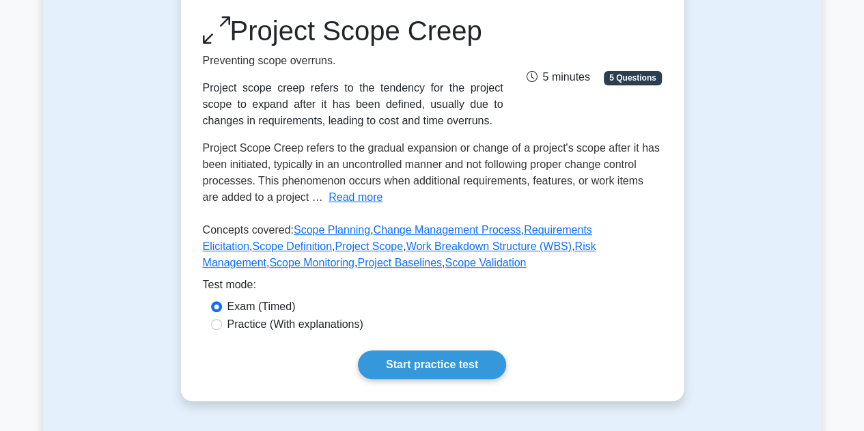
scroll to position [193, 0]
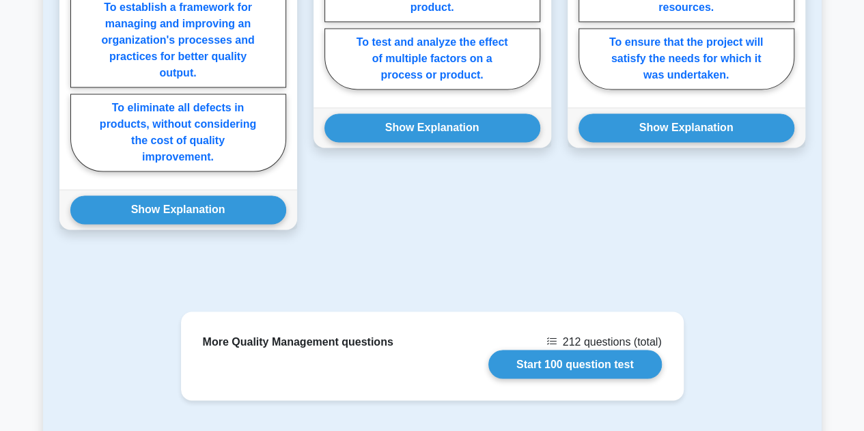
scroll to position [994, 0]
click at [215, 213] on button "Show Explanation" at bounding box center [178, 209] width 216 height 29
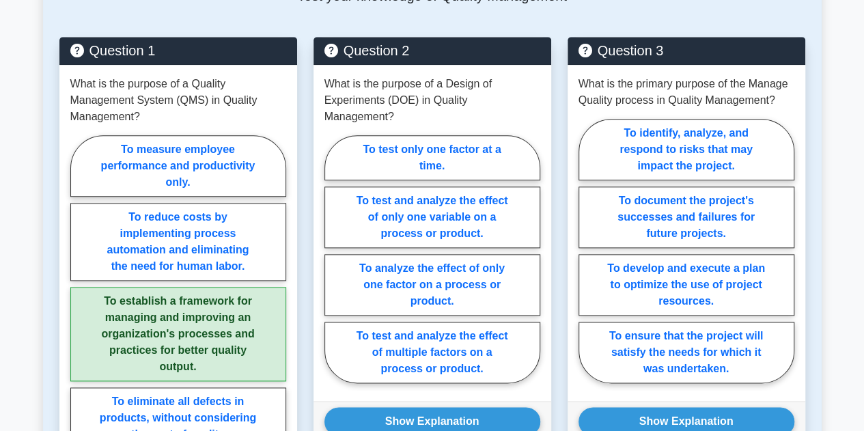
scroll to position [697, 0]
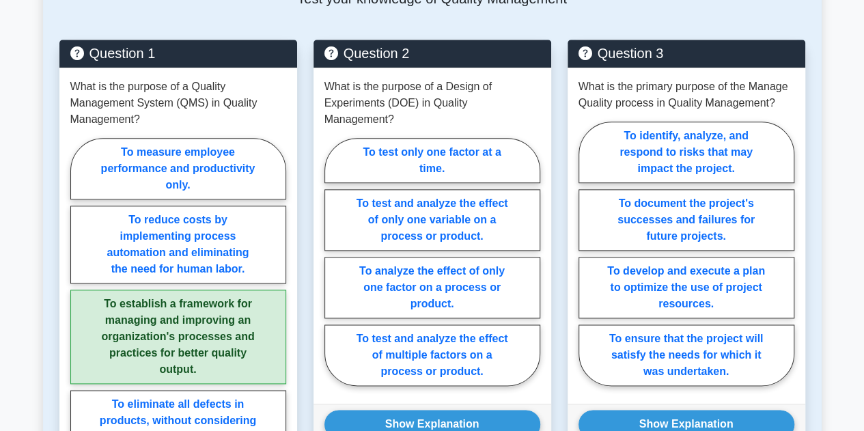
click at [707, 355] on label "To ensure that the project will satisfy the needs for which it was undertaken." at bounding box center [687, 355] width 216 height 61
click at [588, 262] on input "To ensure that the project will satisfy the needs for which it was undertaken." at bounding box center [583, 258] width 9 height 9
radio input "true"
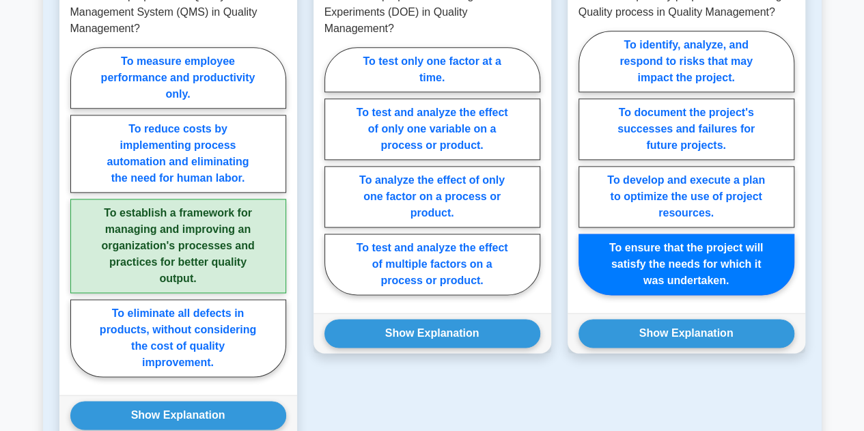
scroll to position [802, 0]
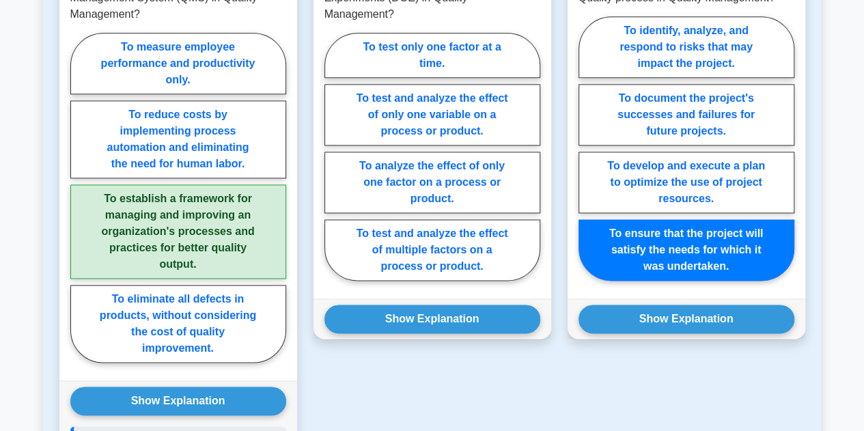
click at [711, 314] on button "Show Explanation" at bounding box center [687, 319] width 216 height 29
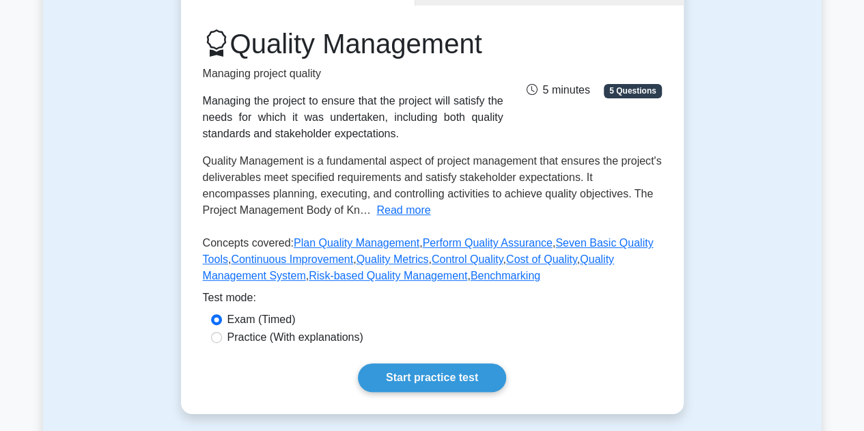
scroll to position [0, 0]
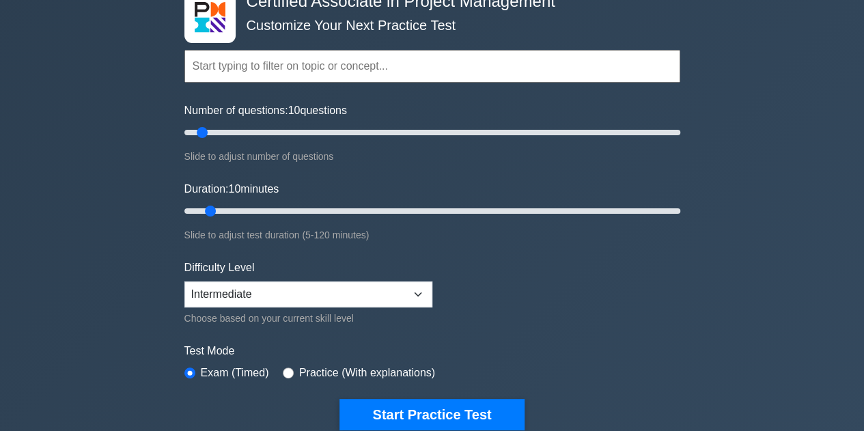
scroll to position [137, 0]
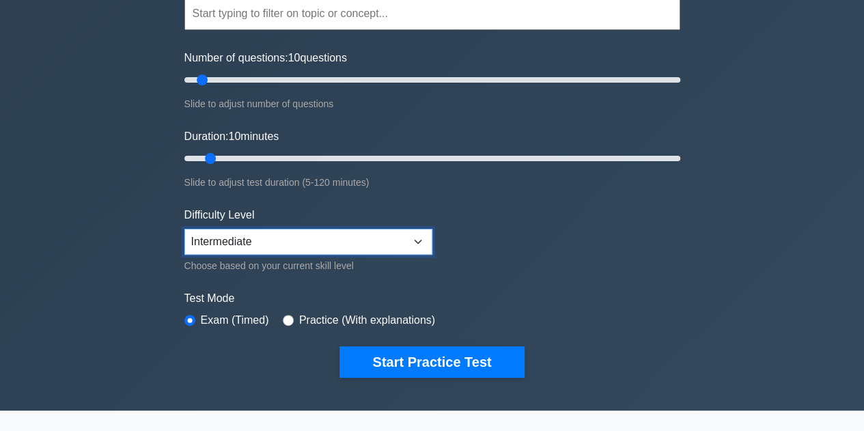
click at [420, 241] on select "Beginner Intermediate Expert" at bounding box center [308, 242] width 248 height 26
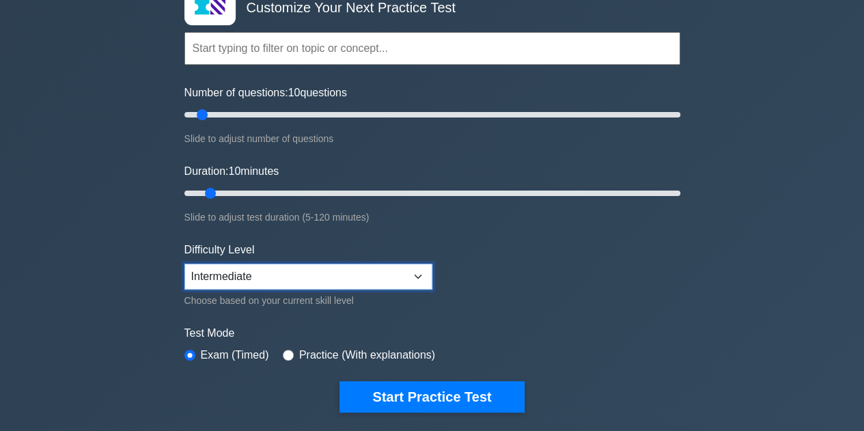
scroll to position [106, 0]
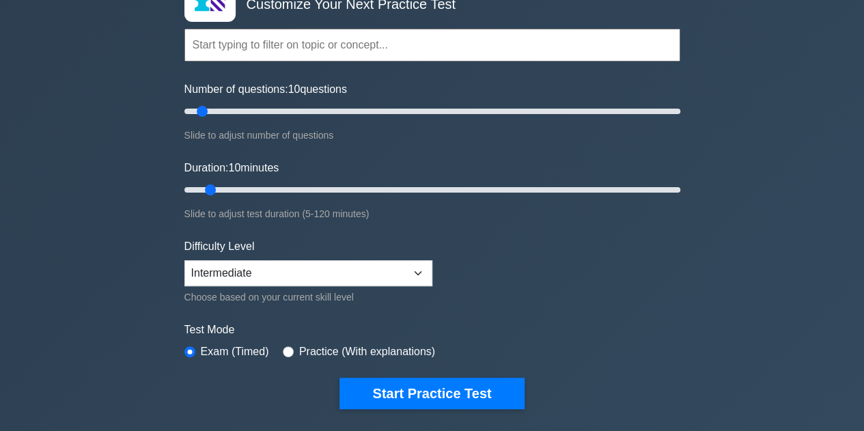
click at [398, 392] on button "Start Practice Test" at bounding box center [432, 393] width 184 height 31
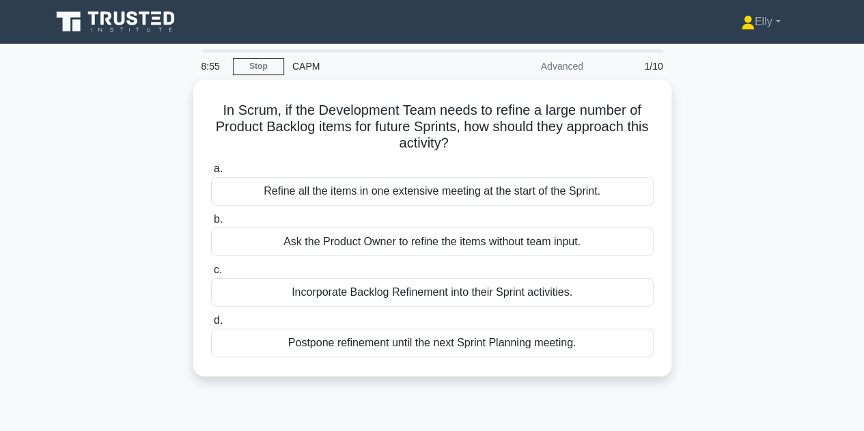
click at [569, 291] on div "Incorporate Backlog Refinement into their Sprint activities." at bounding box center [432, 292] width 443 height 29
click at [211, 275] on input "c. Incorporate Backlog Refinement into their Sprint activities." at bounding box center [211, 270] width 0 height 9
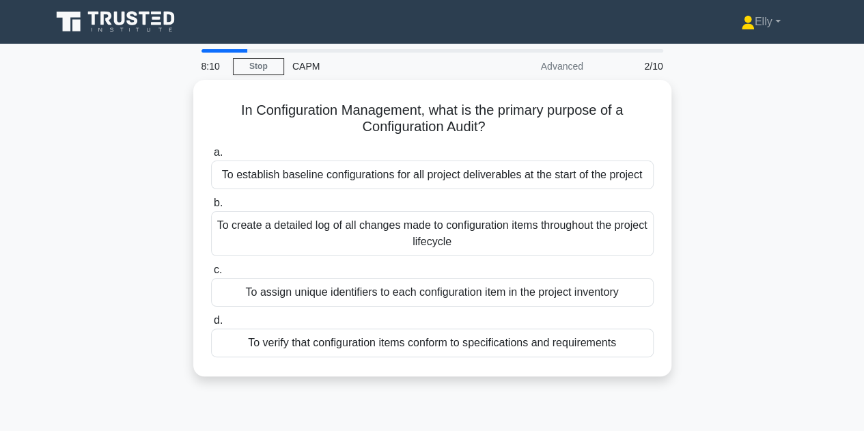
click at [578, 348] on div "To verify that configuration items conform to specifications and requirements" at bounding box center [432, 343] width 443 height 29
click at [211, 325] on input "d. To verify that configuration items conform to specifications and requirements" at bounding box center [211, 320] width 0 height 9
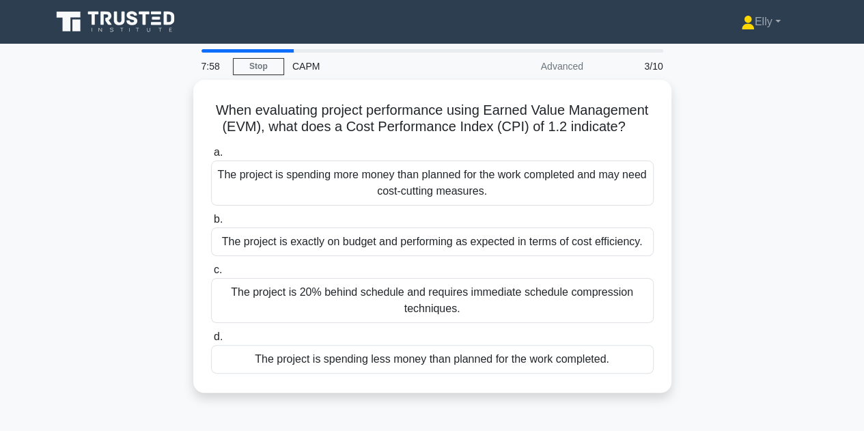
click at [767, 266] on div "When evaluating project performance using Earned Value Management (EVM), what d…" at bounding box center [432, 244] width 779 height 329
click at [567, 173] on div "The project is spending more money than planned for the work completed and may …" at bounding box center [432, 183] width 443 height 45
click at [211, 157] on input "a. The project is spending more money than planned for the work completed and m…" at bounding box center [211, 152] width 0 height 9
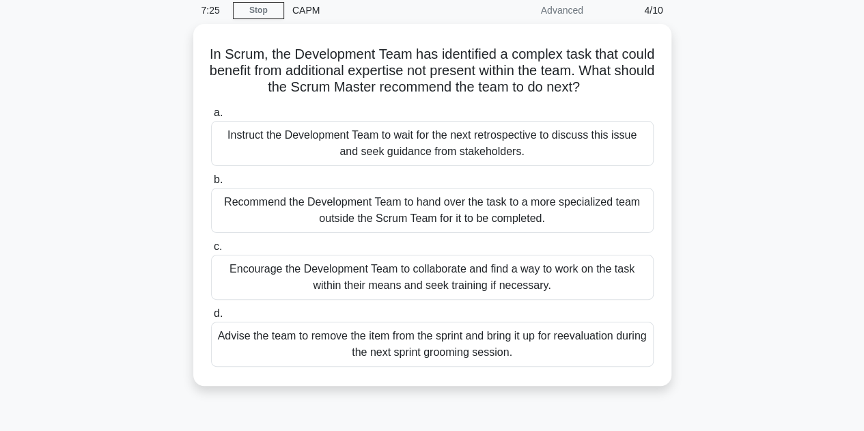
scroll to position [58, 0]
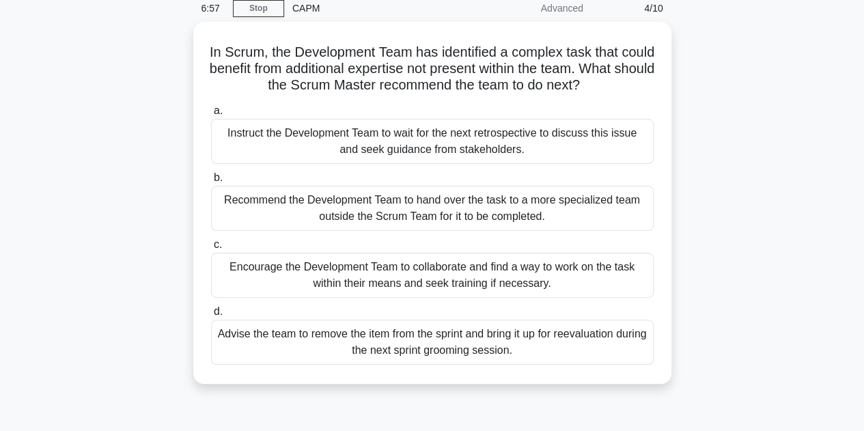
click at [701, 299] on div "In Scrum, the Development Team has identified a complex task that could benefit…" at bounding box center [432, 211] width 779 height 379
click at [763, 253] on div "In Scrum, the Development Team has identified a complex task that could benefit…" at bounding box center [432, 211] width 779 height 379
click at [553, 284] on div "Encourage the Development Team to collaborate and find a way to work on the tas…" at bounding box center [432, 275] width 443 height 45
click at [211, 249] on input "c. Encourage the Development Team to collaborate and find a way to work on the …" at bounding box center [211, 245] width 0 height 9
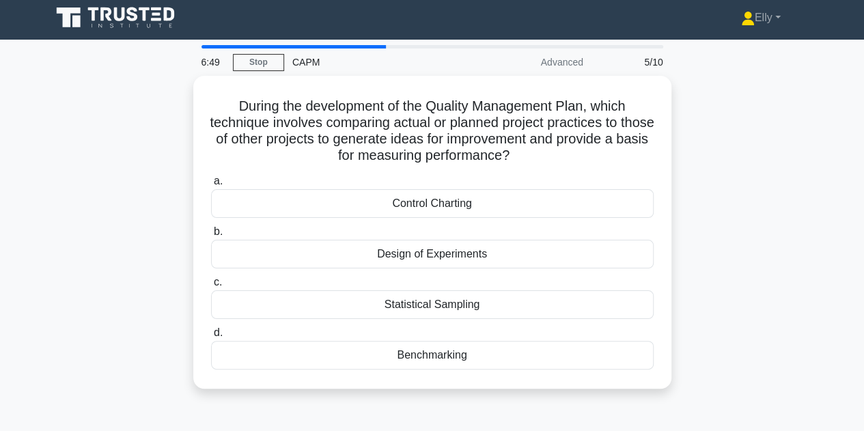
scroll to position [0, 0]
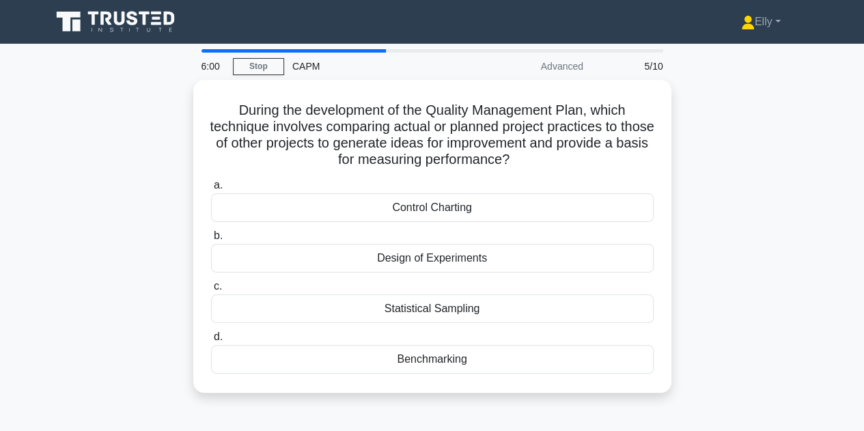
click at [763, 334] on div "During the development of the Quality Management Plan, which technique involves…" at bounding box center [432, 244] width 779 height 329
click at [499, 359] on div "Benchmarking" at bounding box center [432, 359] width 443 height 29
click at [211, 342] on input "d. Benchmarking" at bounding box center [211, 337] width 0 height 9
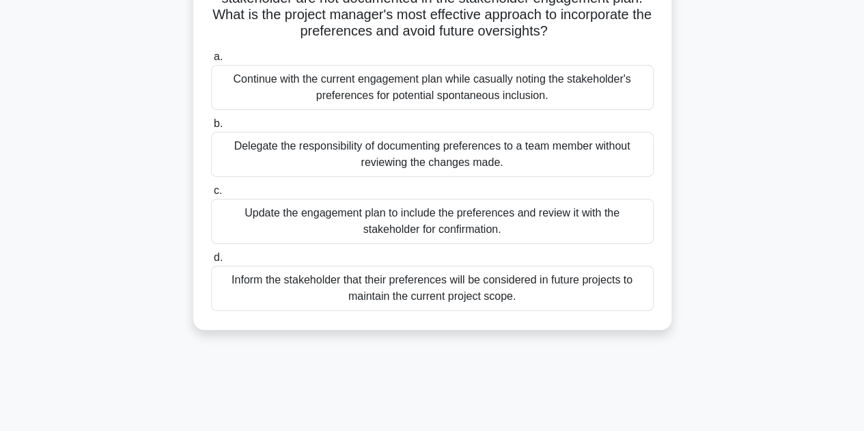
scroll to position [132, 0]
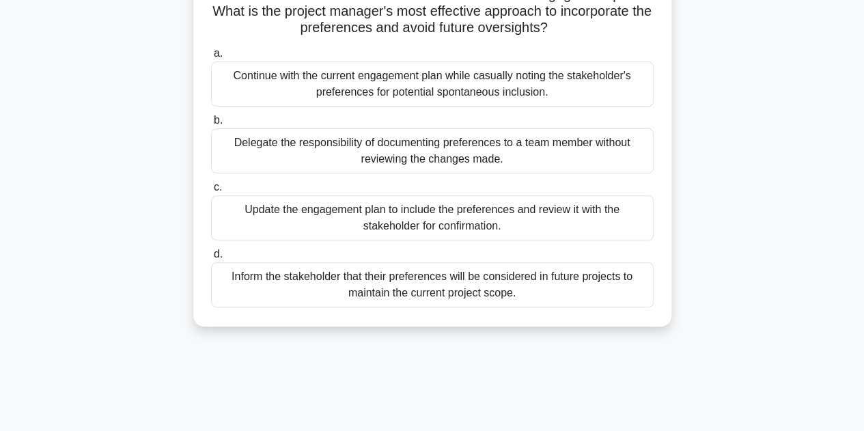
click at [555, 228] on div "Update the engagement plan to include the preferences and review it with the st…" at bounding box center [432, 217] width 443 height 45
click at [211, 192] on input "c. Update the engagement plan to include the preferences and review it with the…" at bounding box center [211, 187] width 0 height 9
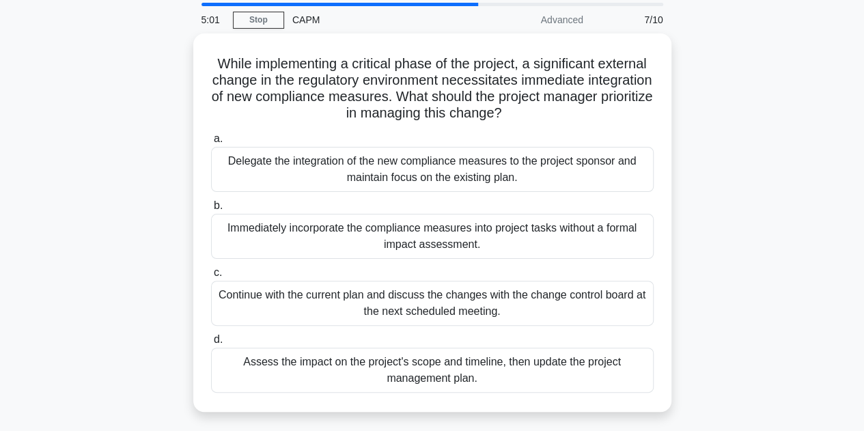
scroll to position [53, 0]
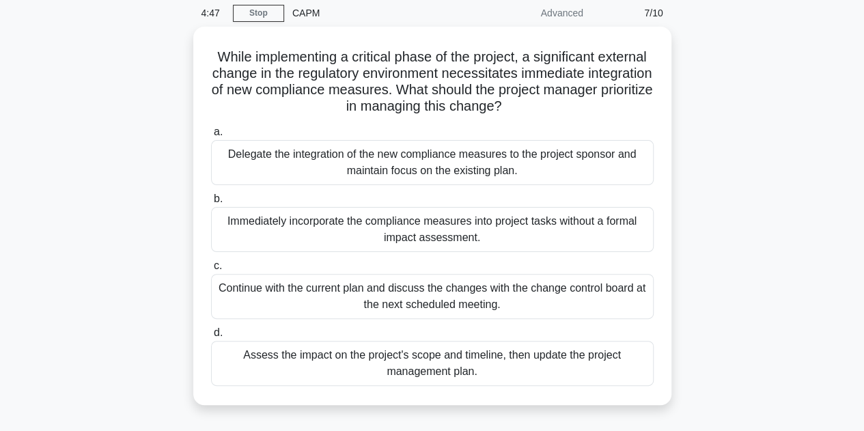
click at [601, 357] on div "Assess the impact on the project's scope and timeline, then update the project …" at bounding box center [432, 363] width 443 height 45
click at [211, 338] on input "d. Assess the impact on the project's scope and timeline, then update the proje…" at bounding box center [211, 333] width 0 height 9
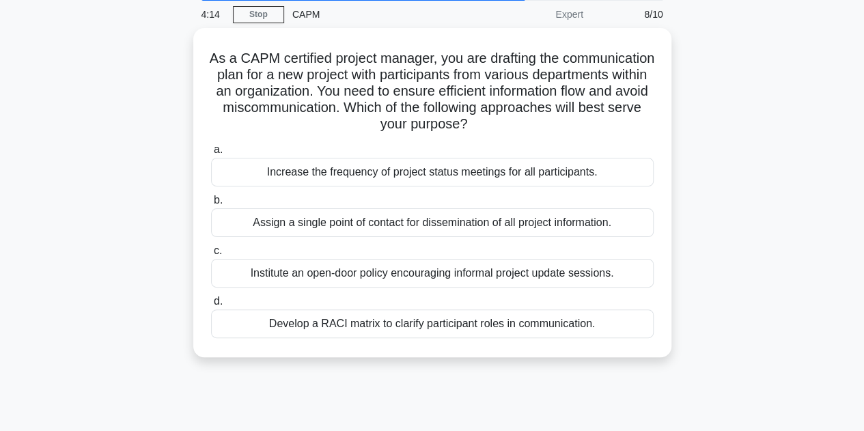
scroll to position [51, 0]
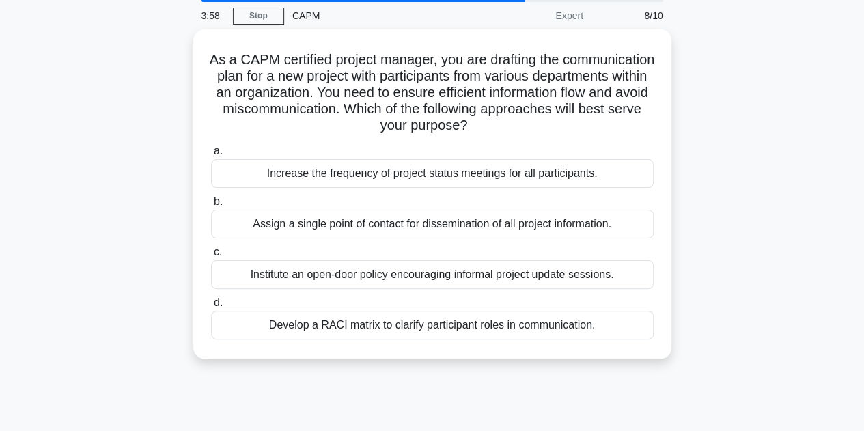
click at [581, 225] on div "Assign a single point of contact for dissemination of all project information." at bounding box center [432, 224] width 443 height 29
click at [211, 206] on input "b. Assign a single point of contact for dissemination of all project informatio…" at bounding box center [211, 201] width 0 height 9
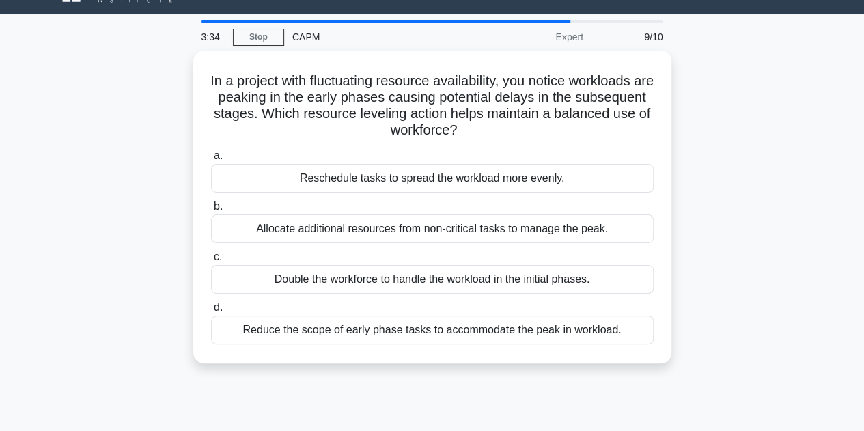
scroll to position [36, 0]
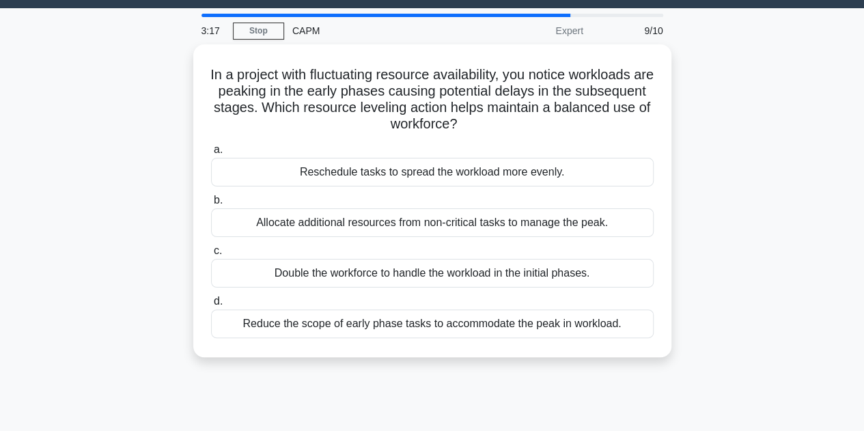
click at [607, 317] on div "Reduce the scope of early phase tasks to accommodate the peak in workload." at bounding box center [432, 324] width 443 height 29
click at [211, 306] on input "d. Reduce the scope of early phase tasks to accommodate the peak in workload." at bounding box center [211, 301] width 0 height 9
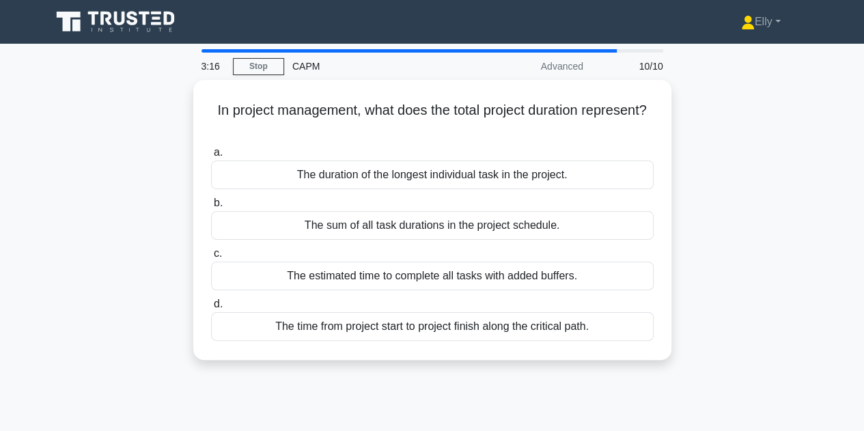
scroll to position [0, 0]
click at [559, 329] on div "The time from project start to project finish along the critical path." at bounding box center [432, 326] width 443 height 29
click at [211, 309] on input "d. The time from project start to project finish along the critical path." at bounding box center [211, 304] width 0 height 9
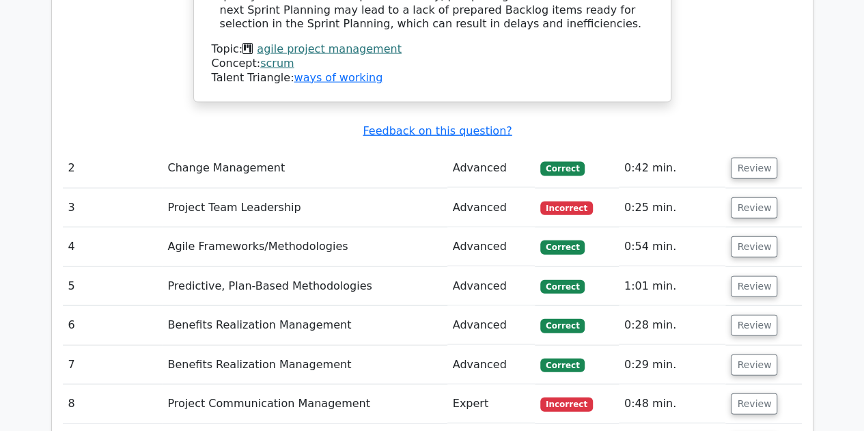
scroll to position [1438, 0]
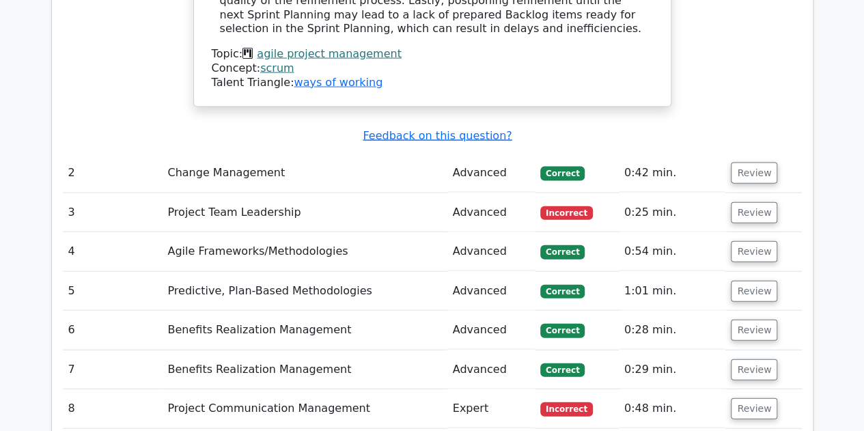
click at [753, 202] on button "Review" at bounding box center [754, 212] width 46 height 21
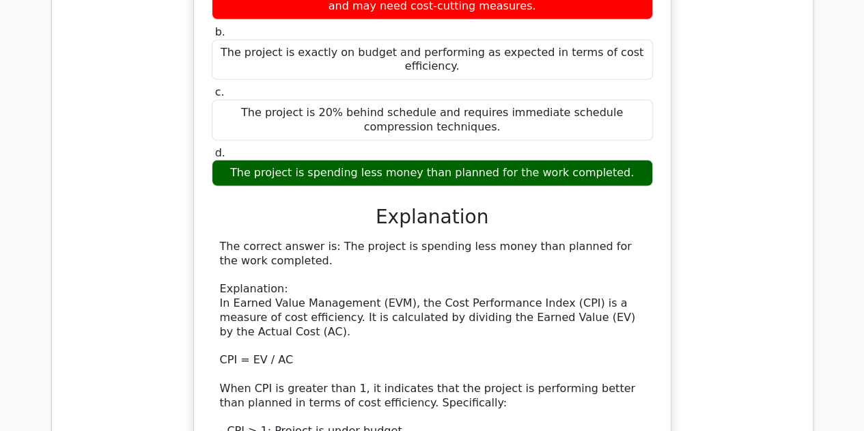
scroll to position [1786, 0]
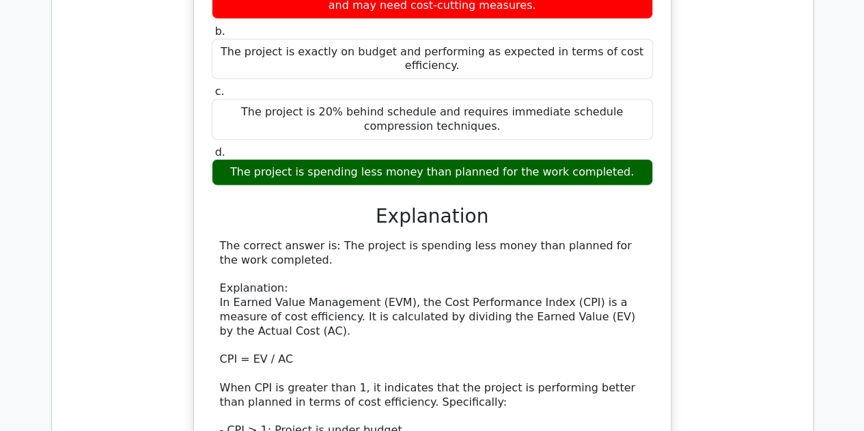
click at [748, 382] on div "When evaluating project performance using Earned Value Management (EVM), what d…" at bounding box center [432, 311] width 739 height 854
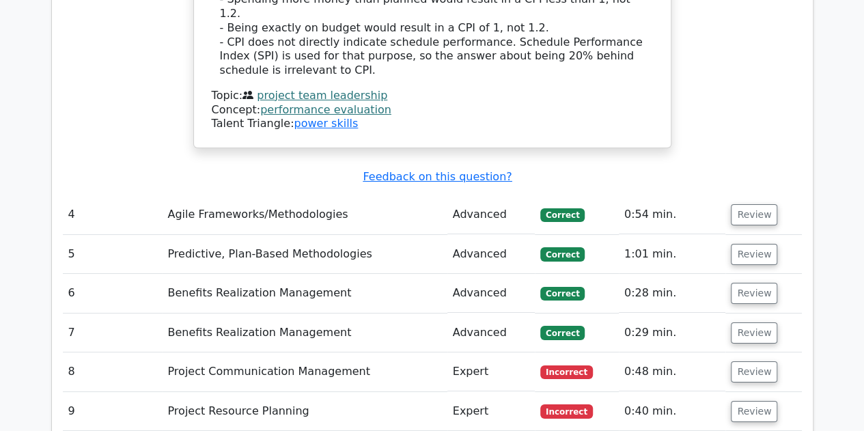
scroll to position [2370, 0]
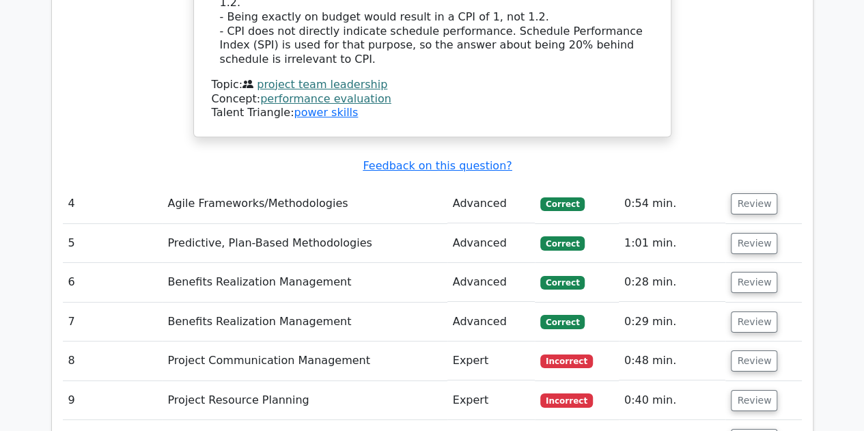
click at [750, 351] on button "Review" at bounding box center [754, 361] width 46 height 21
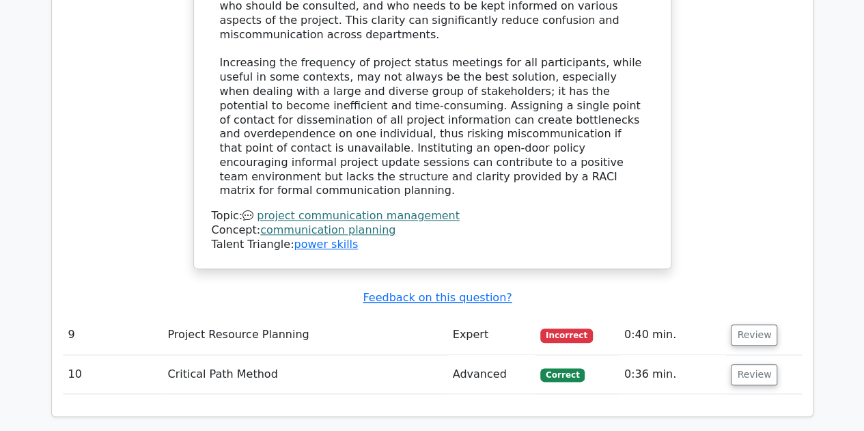
scroll to position [3205, 0]
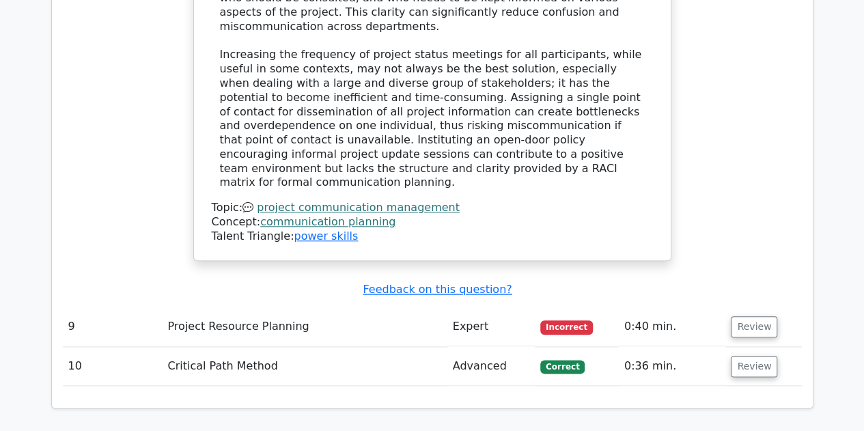
click at [756, 316] on button "Review" at bounding box center [754, 326] width 46 height 21
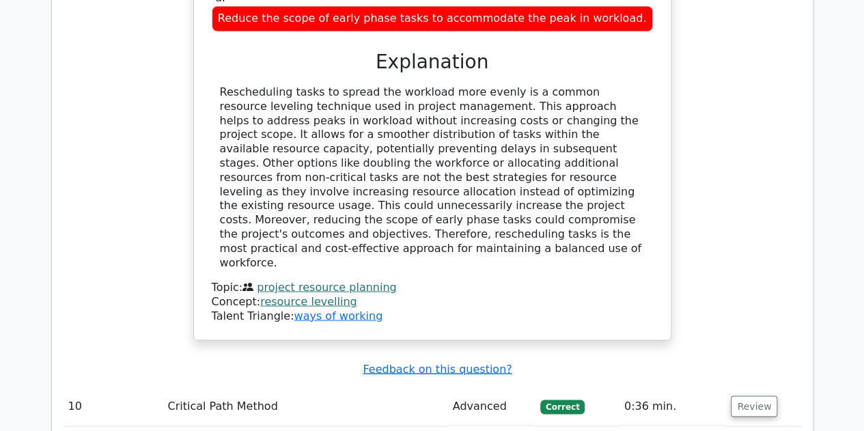
scroll to position [3949, 0]
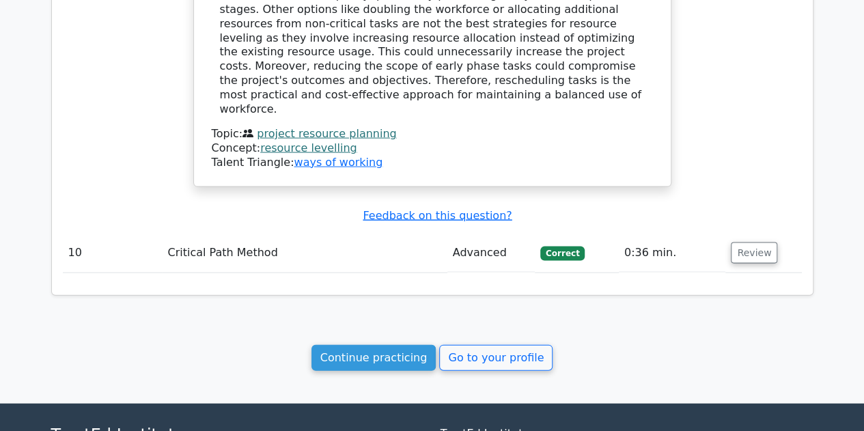
click at [376, 345] on link "Continue practicing" at bounding box center [374, 358] width 125 height 26
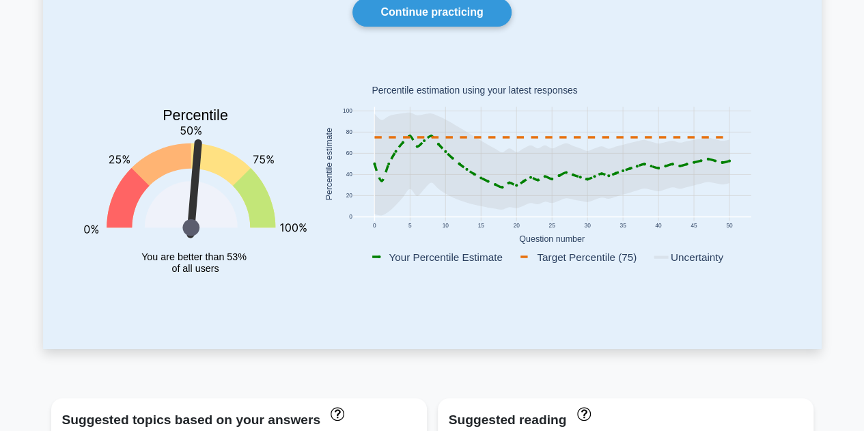
scroll to position [133, 0]
